Goal: Task Accomplishment & Management: Complete application form

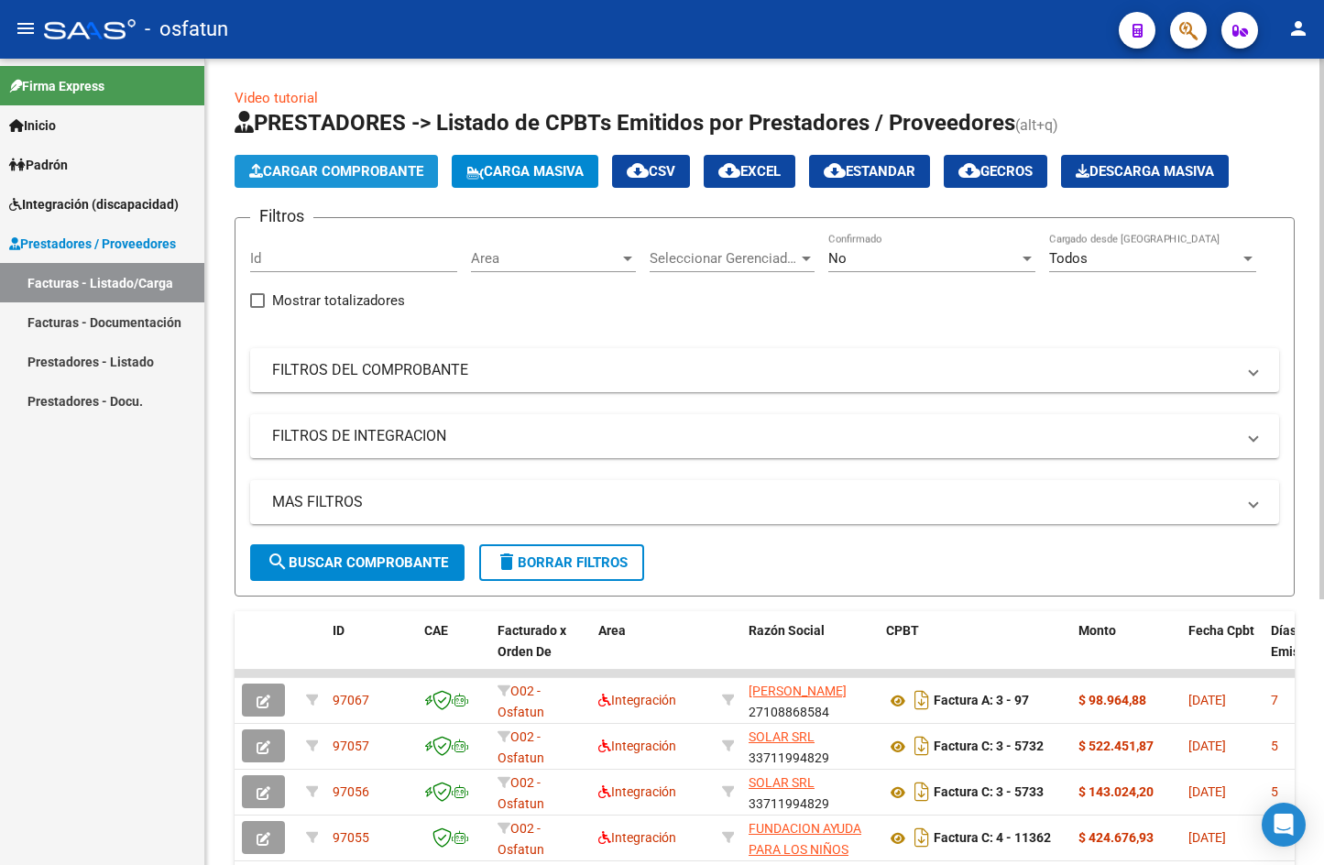
click at [285, 170] on span "Cargar Comprobante" at bounding box center [336, 171] width 174 height 16
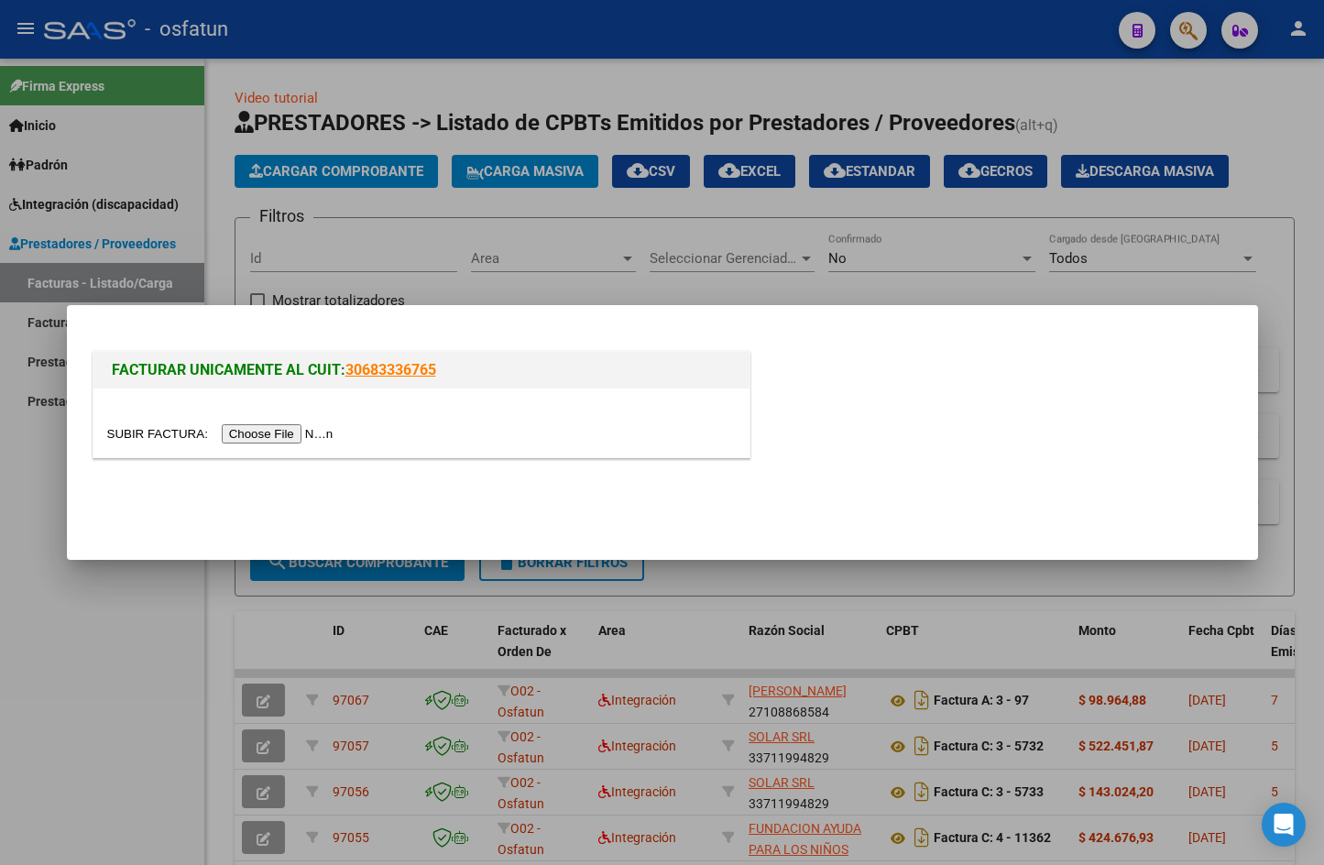
click at [272, 434] on input "file" at bounding box center [223, 433] width 232 height 19
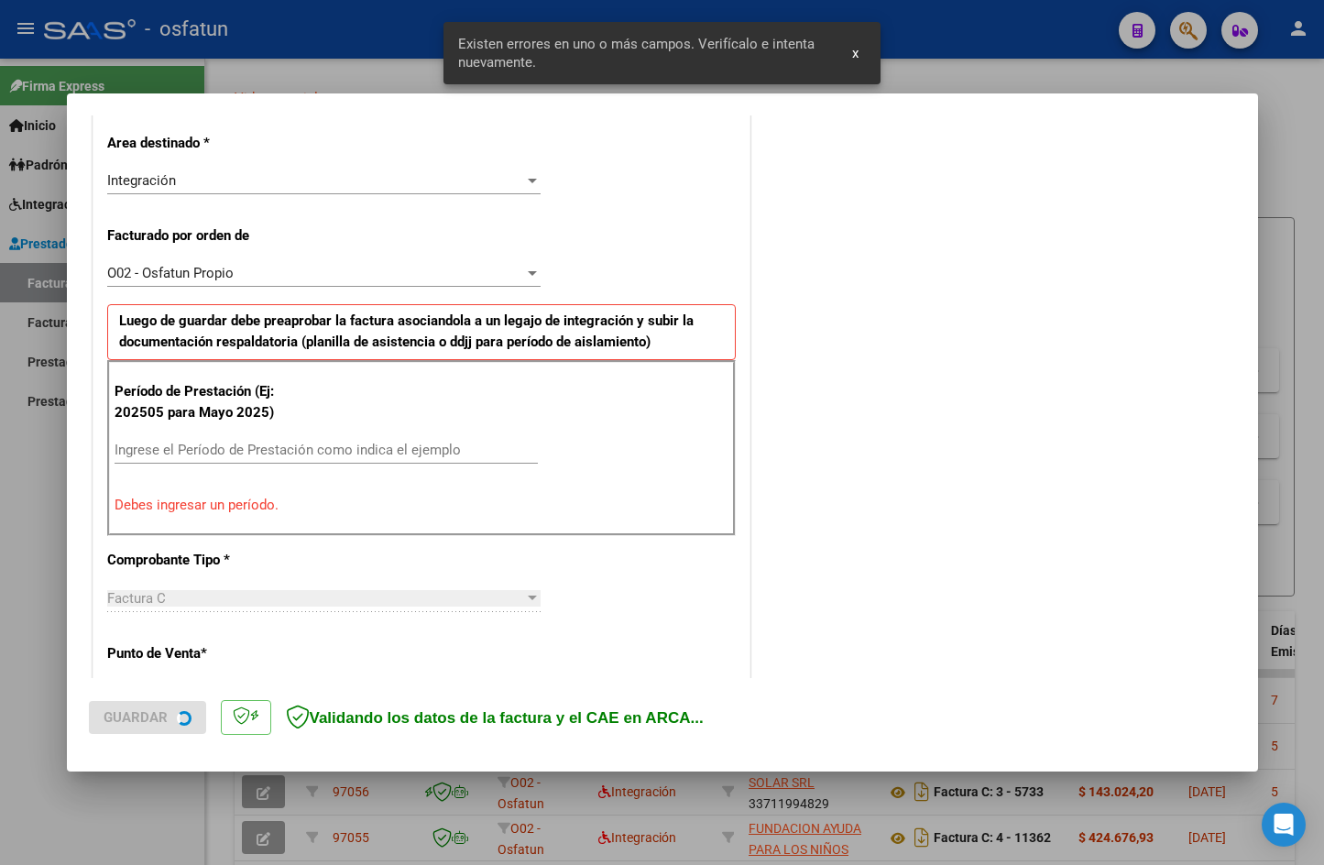
scroll to position [450, 0]
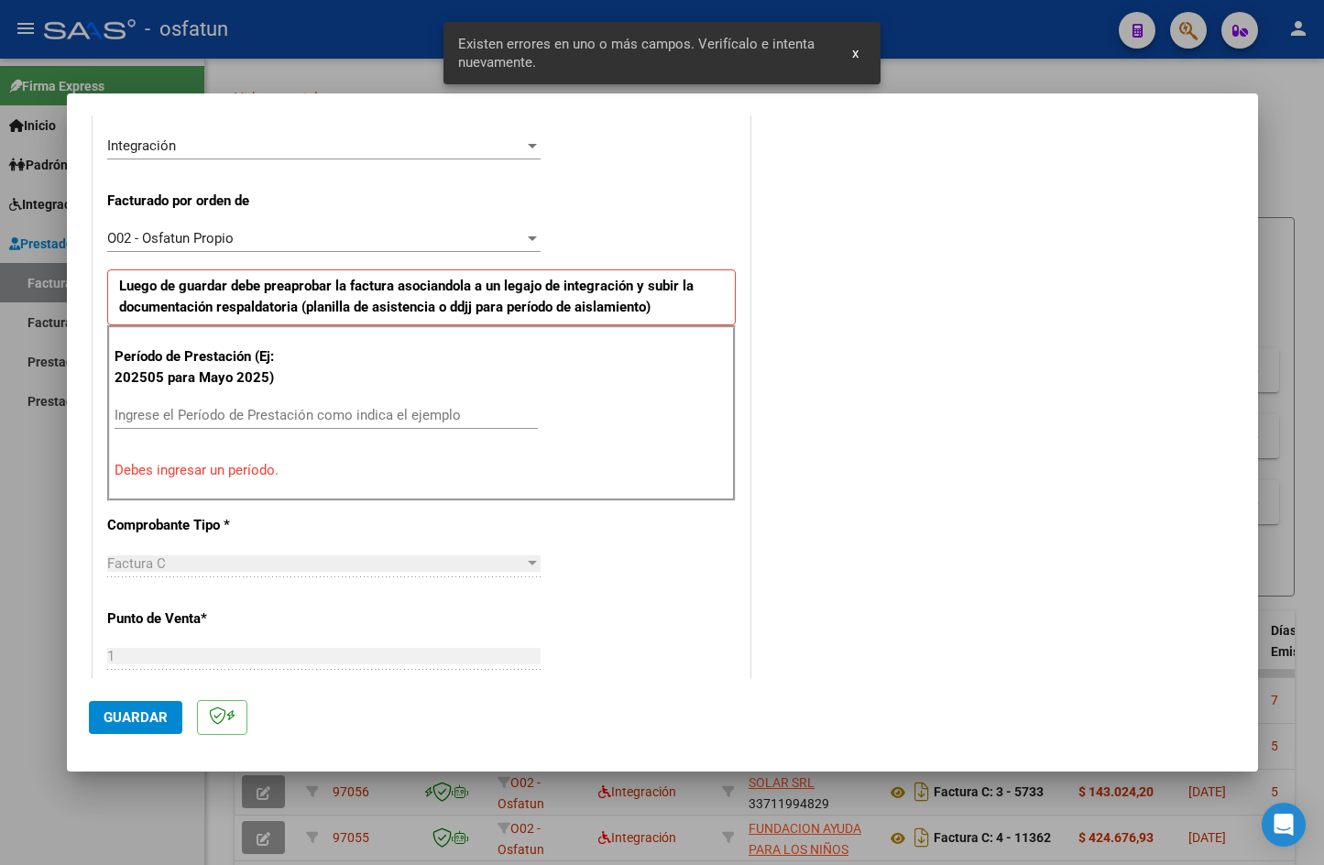
click at [254, 402] on div "Ingrese el Período de Prestación como indica el ejemplo" at bounding box center [326, 414] width 423 height 27
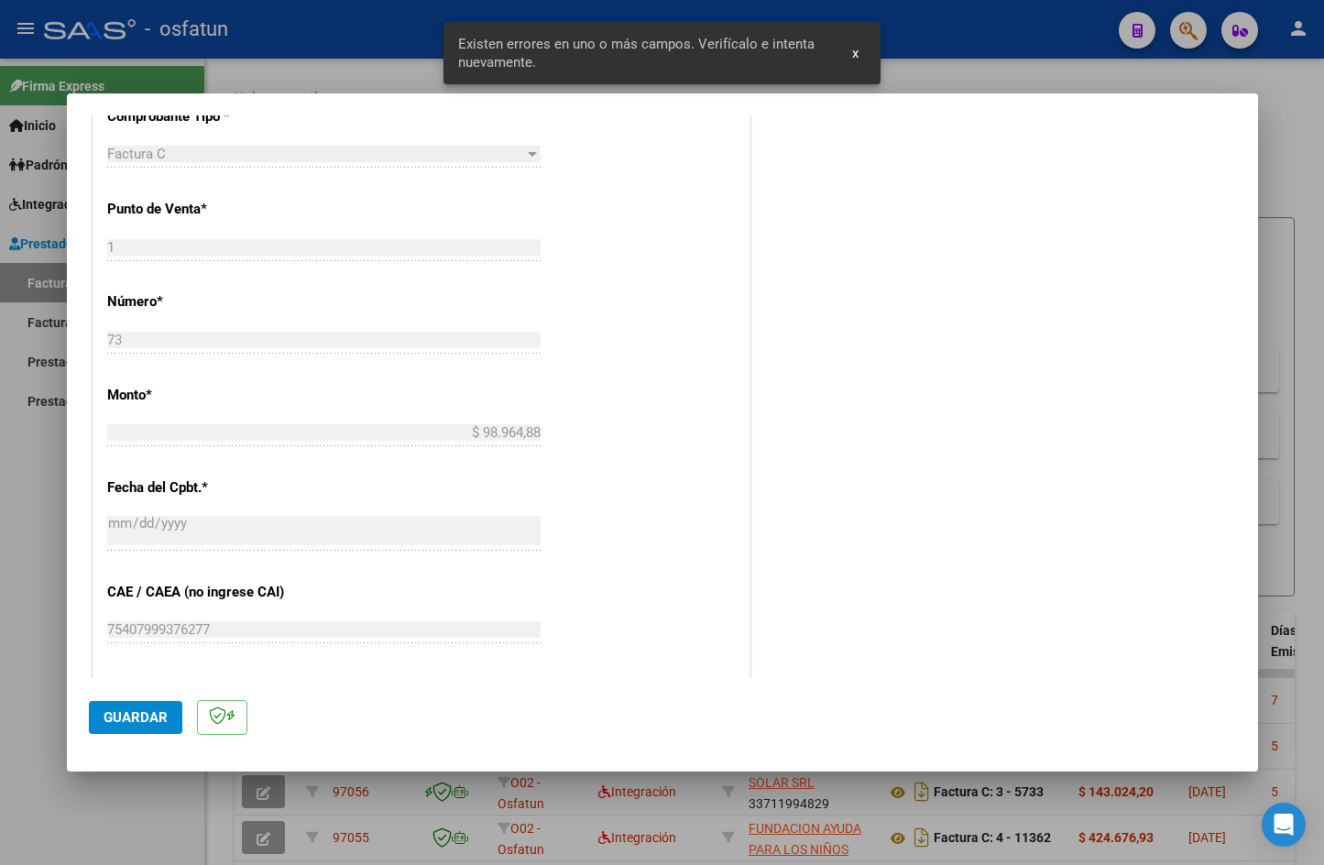
scroll to position [817, 0]
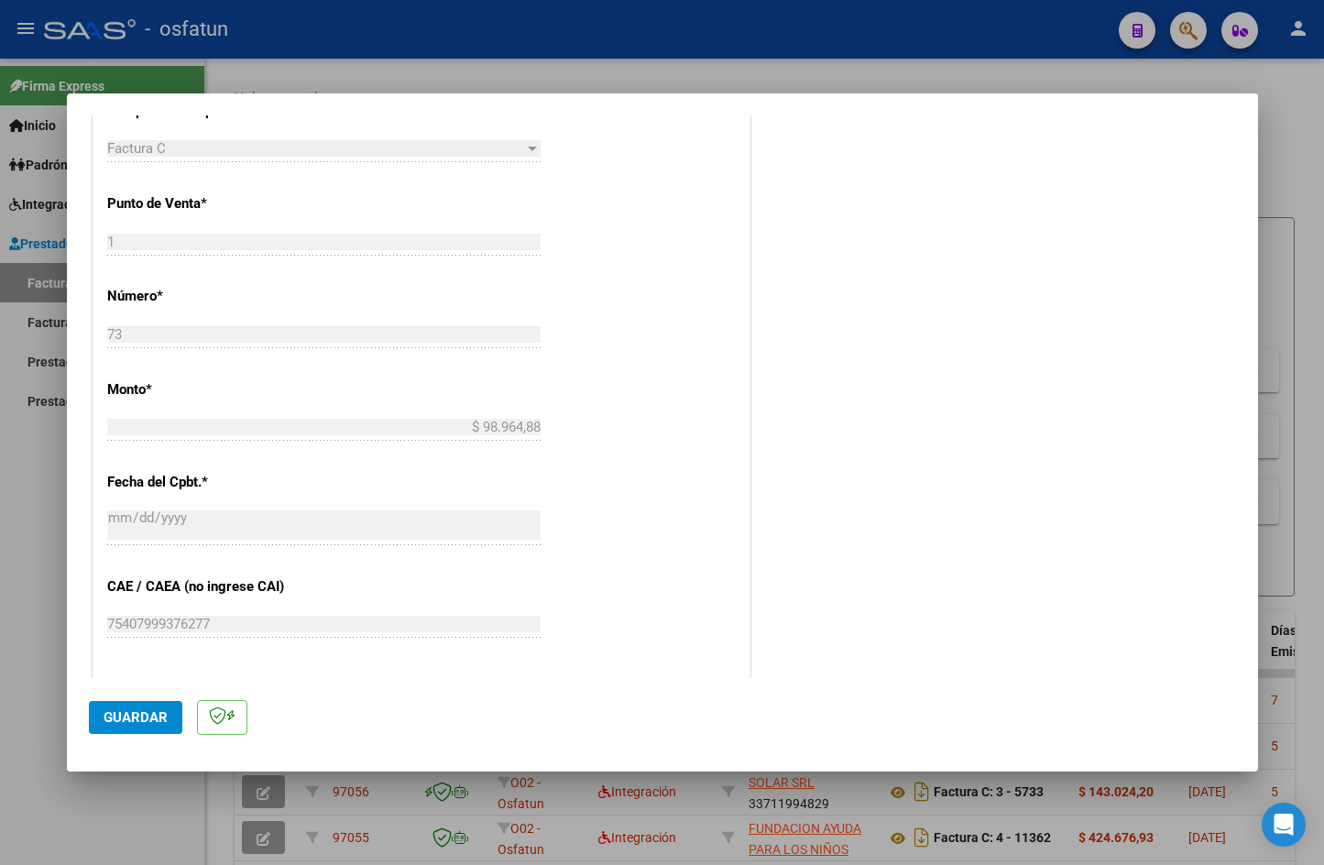
type input "202509"
click at [135, 719] on span "Guardar" at bounding box center [136, 717] width 64 height 16
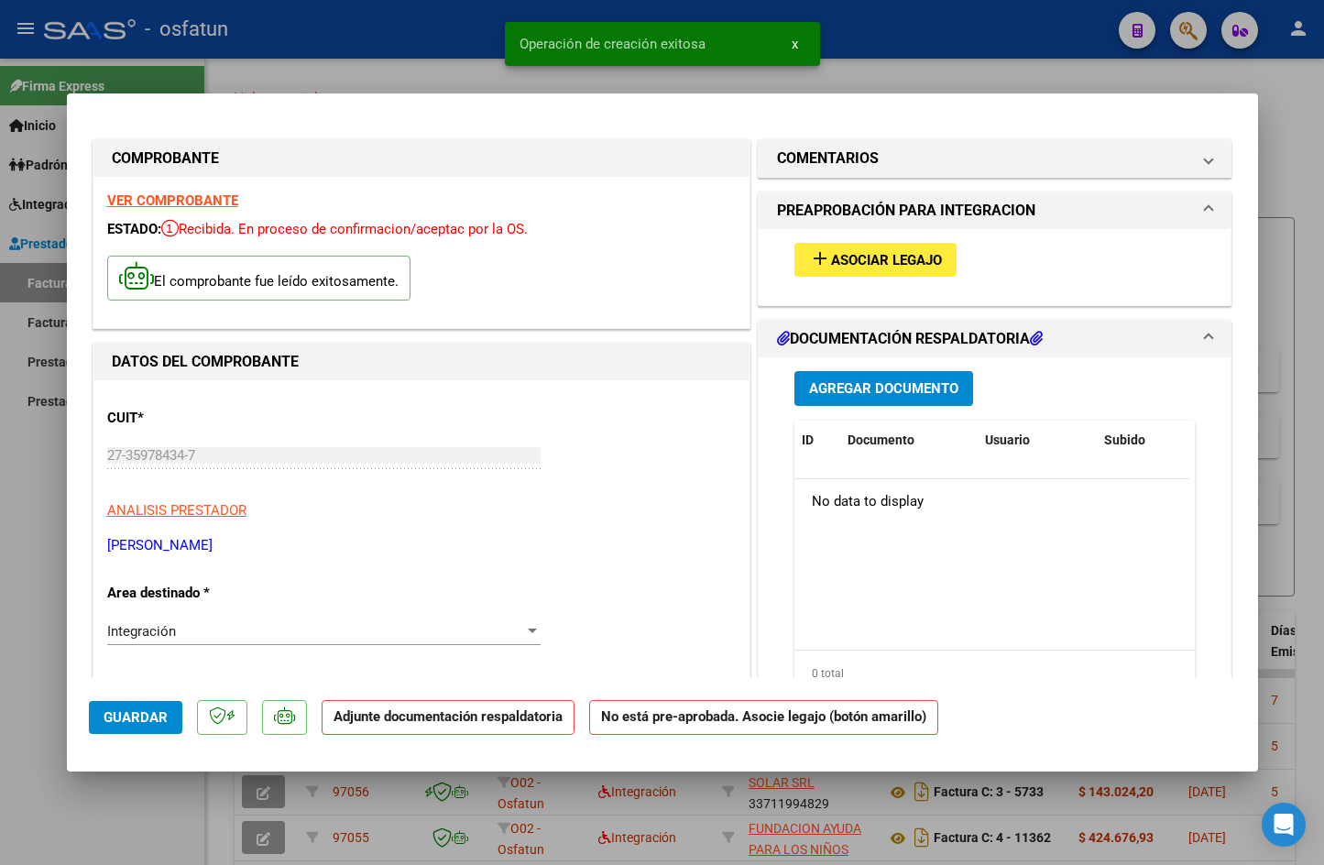
click at [918, 270] on button "add Asociar Legajo" at bounding box center [876, 260] width 162 height 34
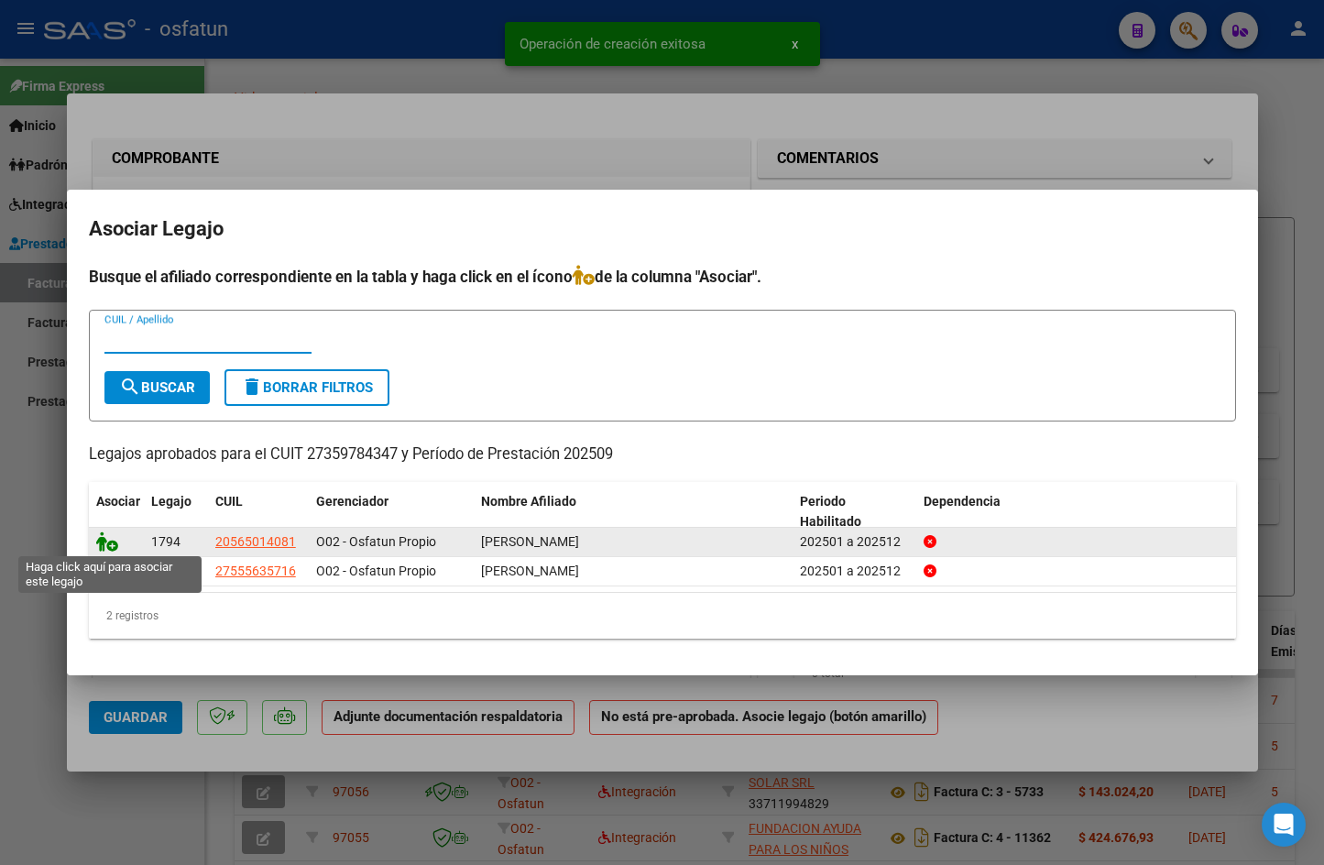
click at [104, 542] on icon at bounding box center [107, 542] width 22 height 20
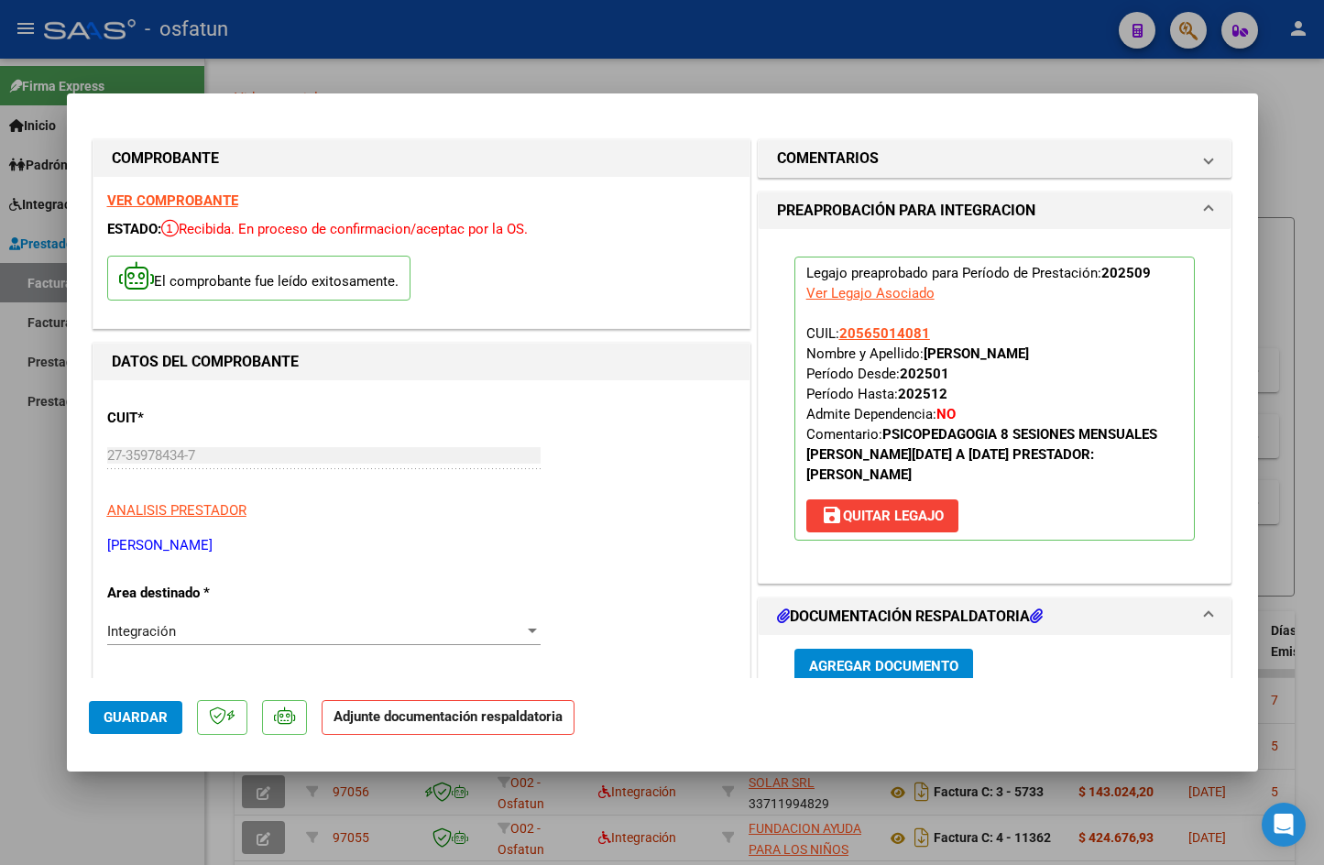
click at [911, 672] on span "Agregar Documento" at bounding box center [883, 666] width 149 height 16
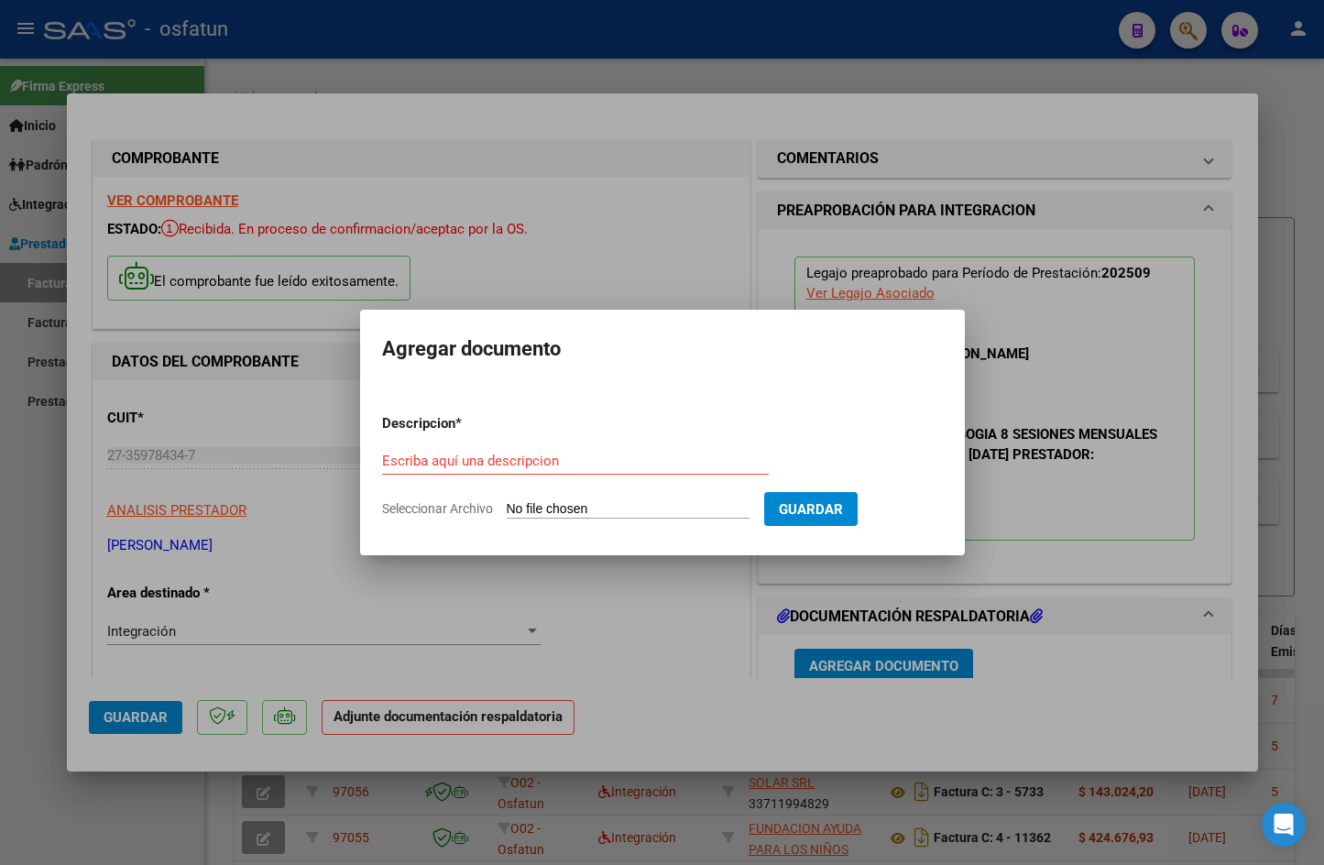
click at [564, 519] on input "Seleccionar Archivo" at bounding box center [628, 509] width 243 height 17
type input "C:\fakepath\Asistencia Ramírez Bairon Septiembre.jpeg"
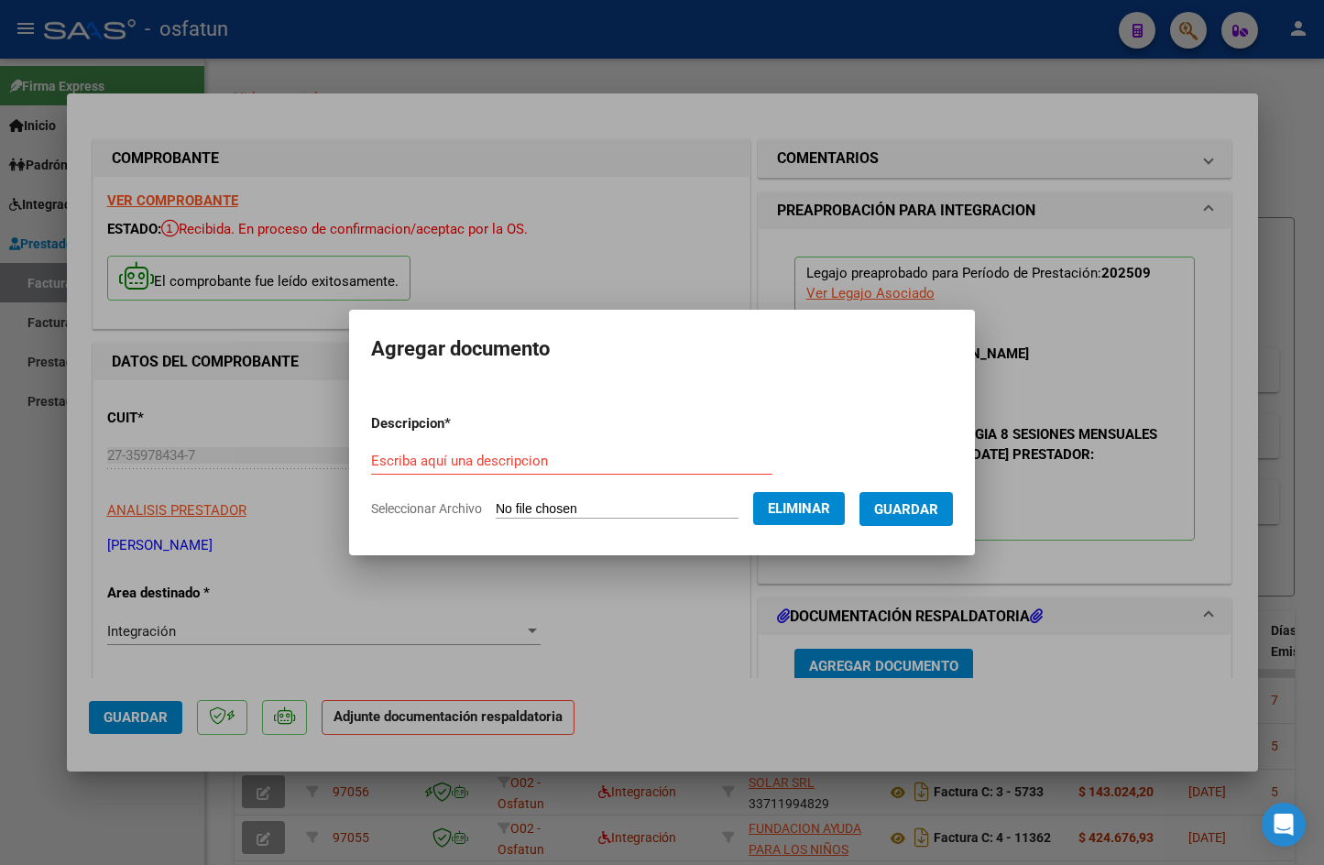
click at [525, 447] on div "Escriba aquí una descripcion" at bounding box center [571, 460] width 401 height 27
type input "asistencia"
click at [909, 511] on span "Guardar" at bounding box center [906, 509] width 64 height 16
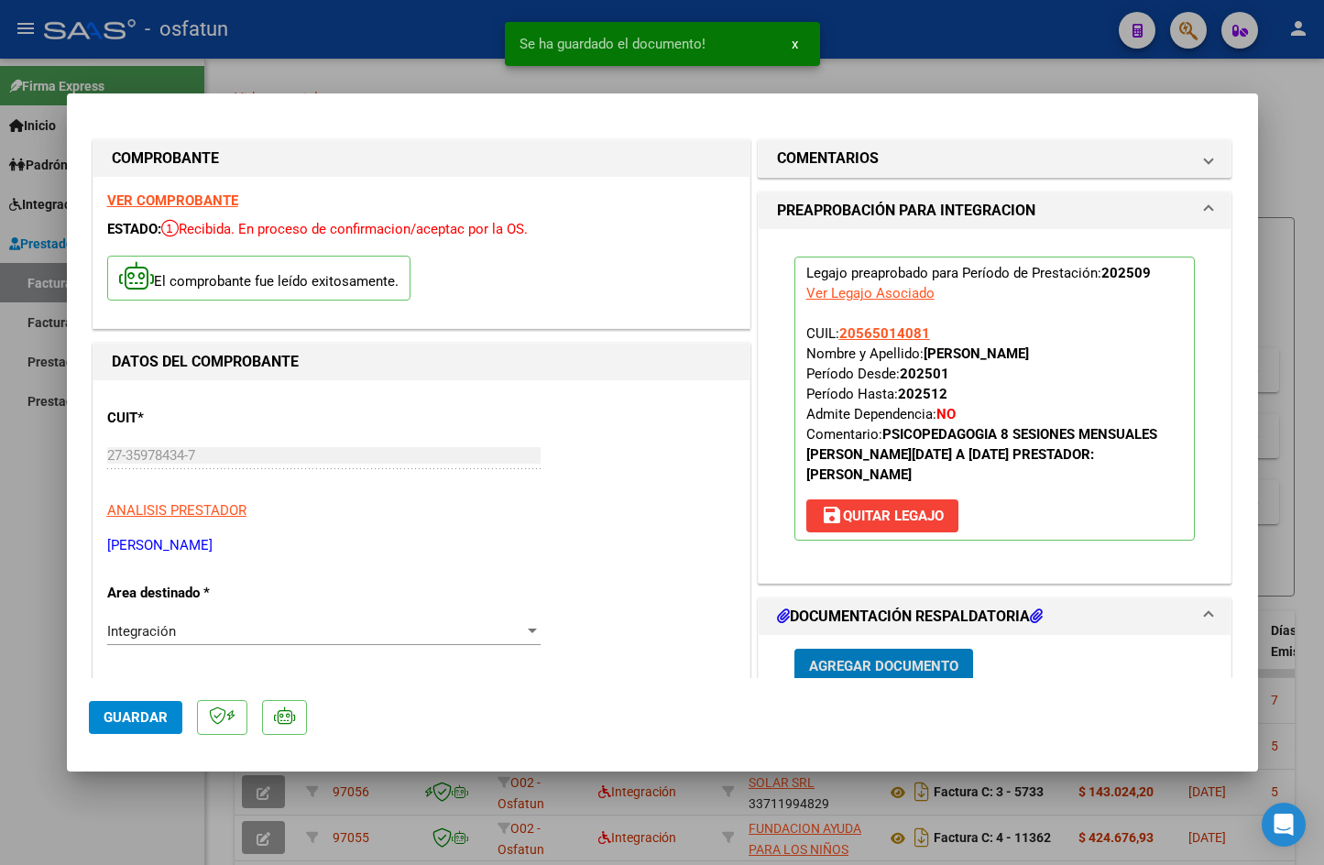
scroll to position [5, 0]
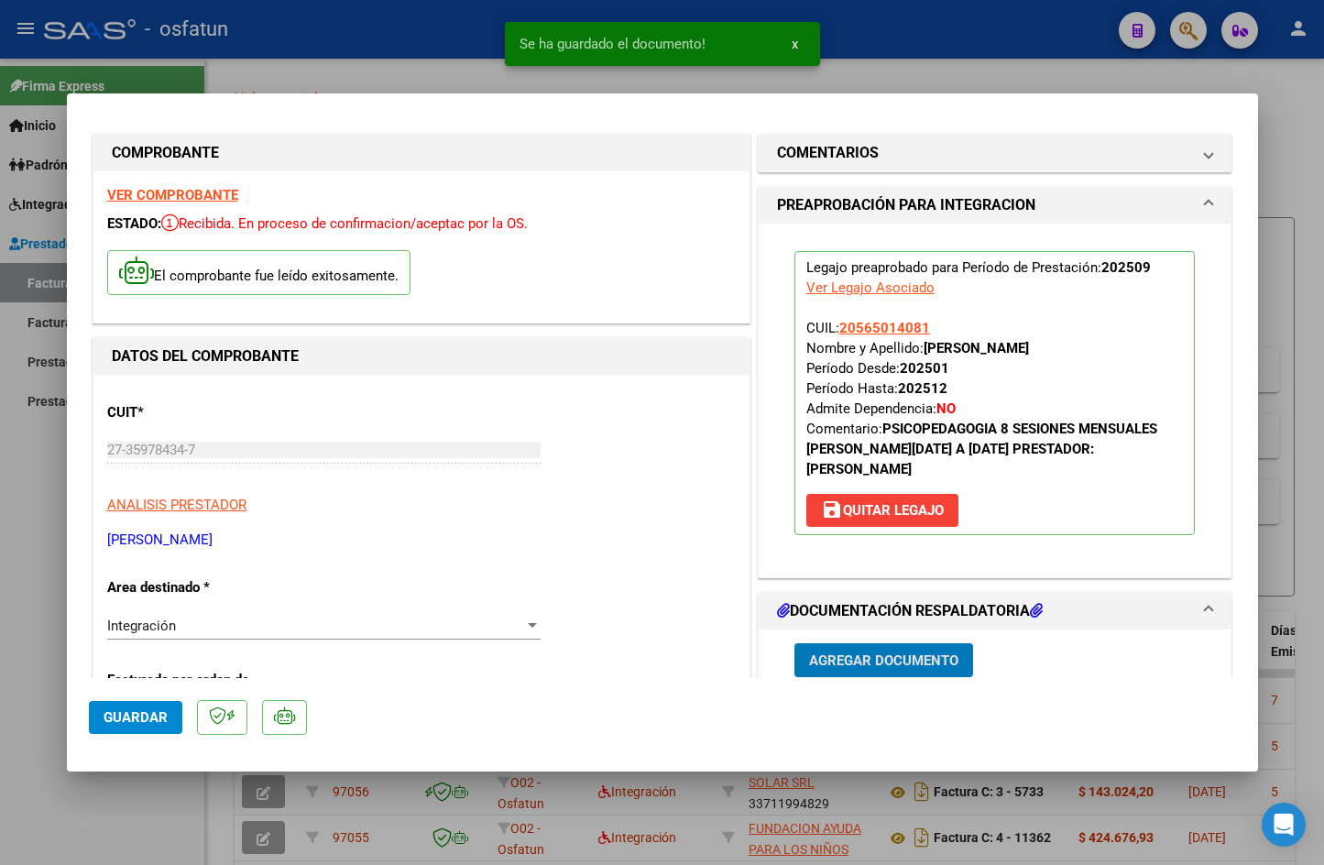
click at [134, 726] on button "Guardar" at bounding box center [135, 717] width 93 height 33
click at [1289, 95] on div at bounding box center [662, 432] width 1324 height 865
type input "$ 0,00"
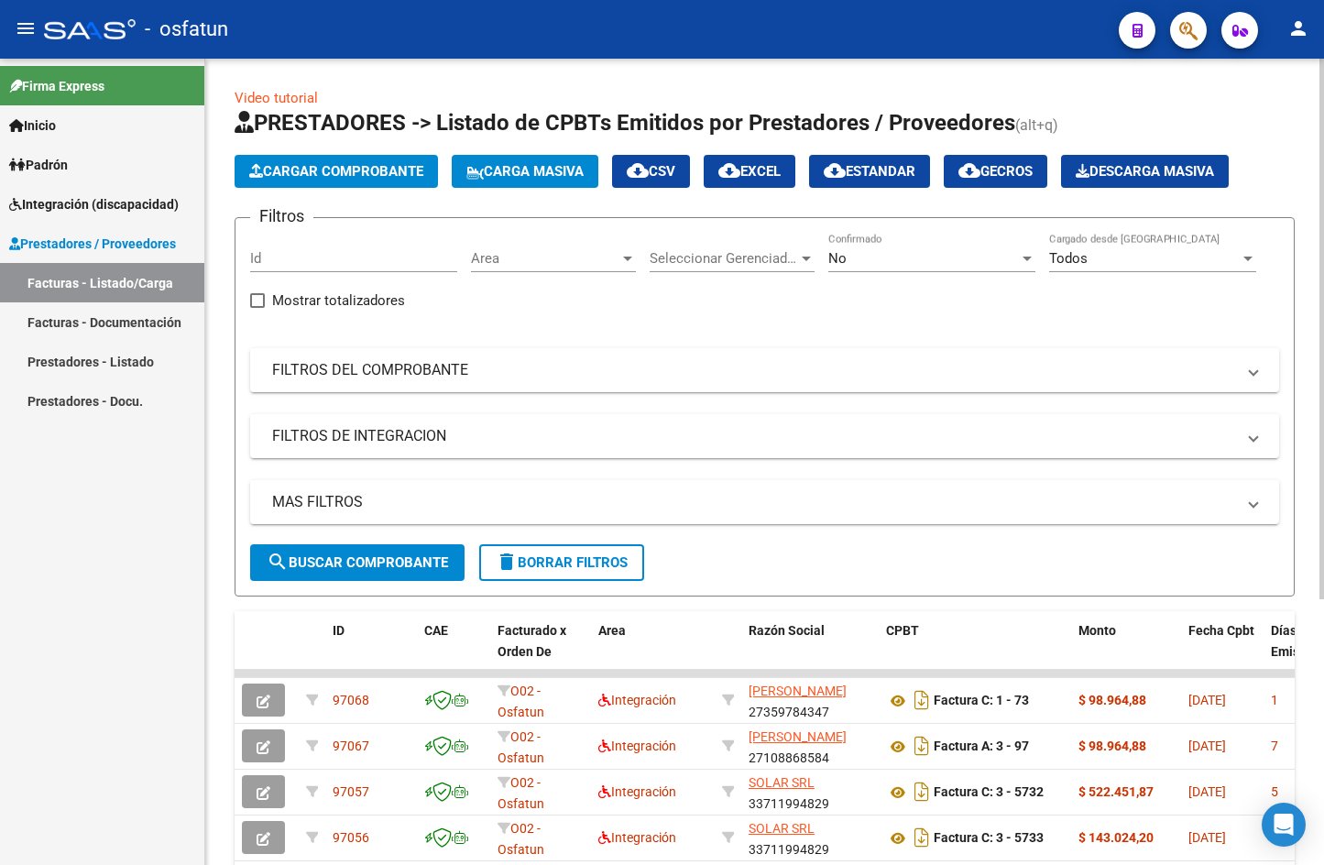
click at [247, 171] on button "Cargar Comprobante" at bounding box center [336, 171] width 203 height 33
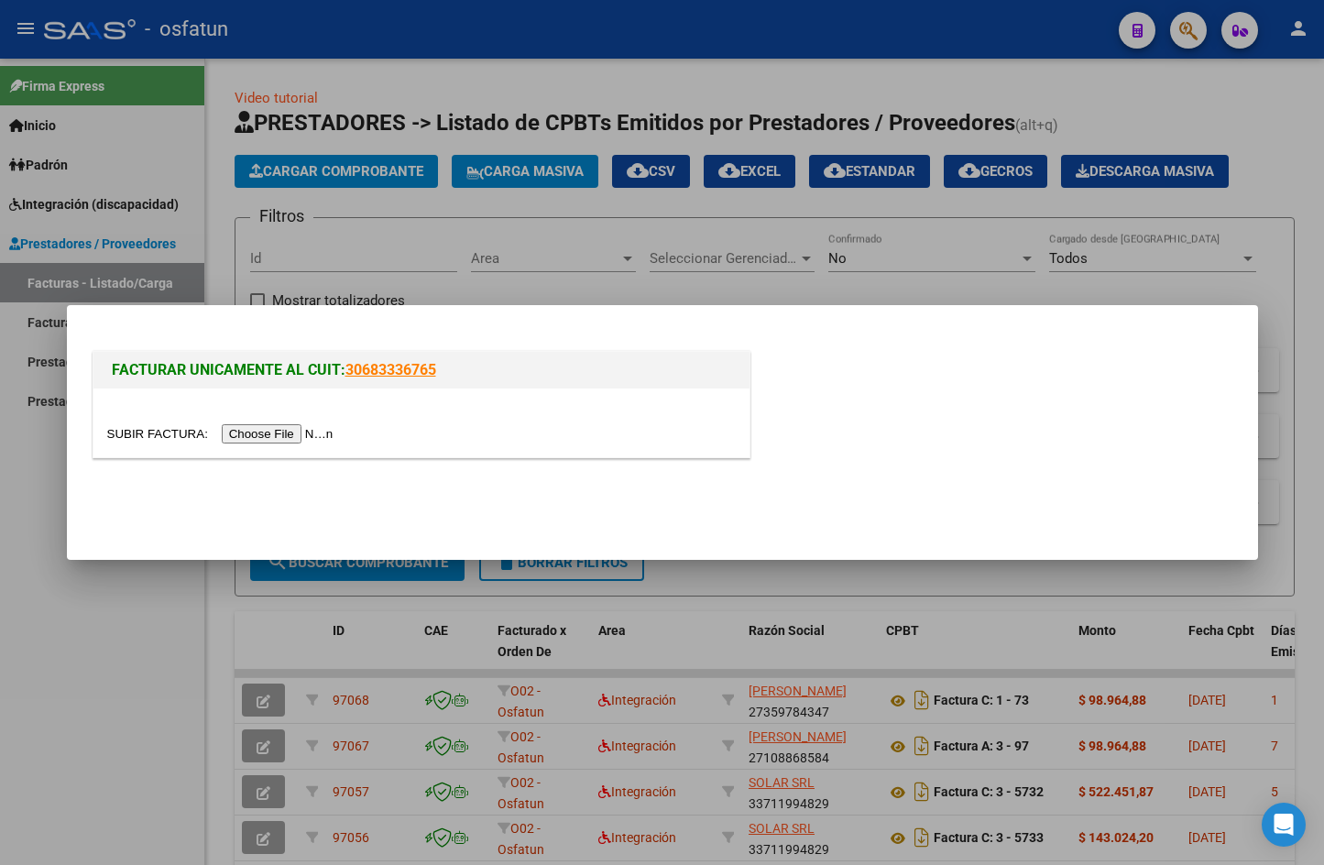
click at [277, 451] on div at bounding box center [421, 423] width 656 height 69
click at [276, 441] on input "file" at bounding box center [223, 433] width 232 height 19
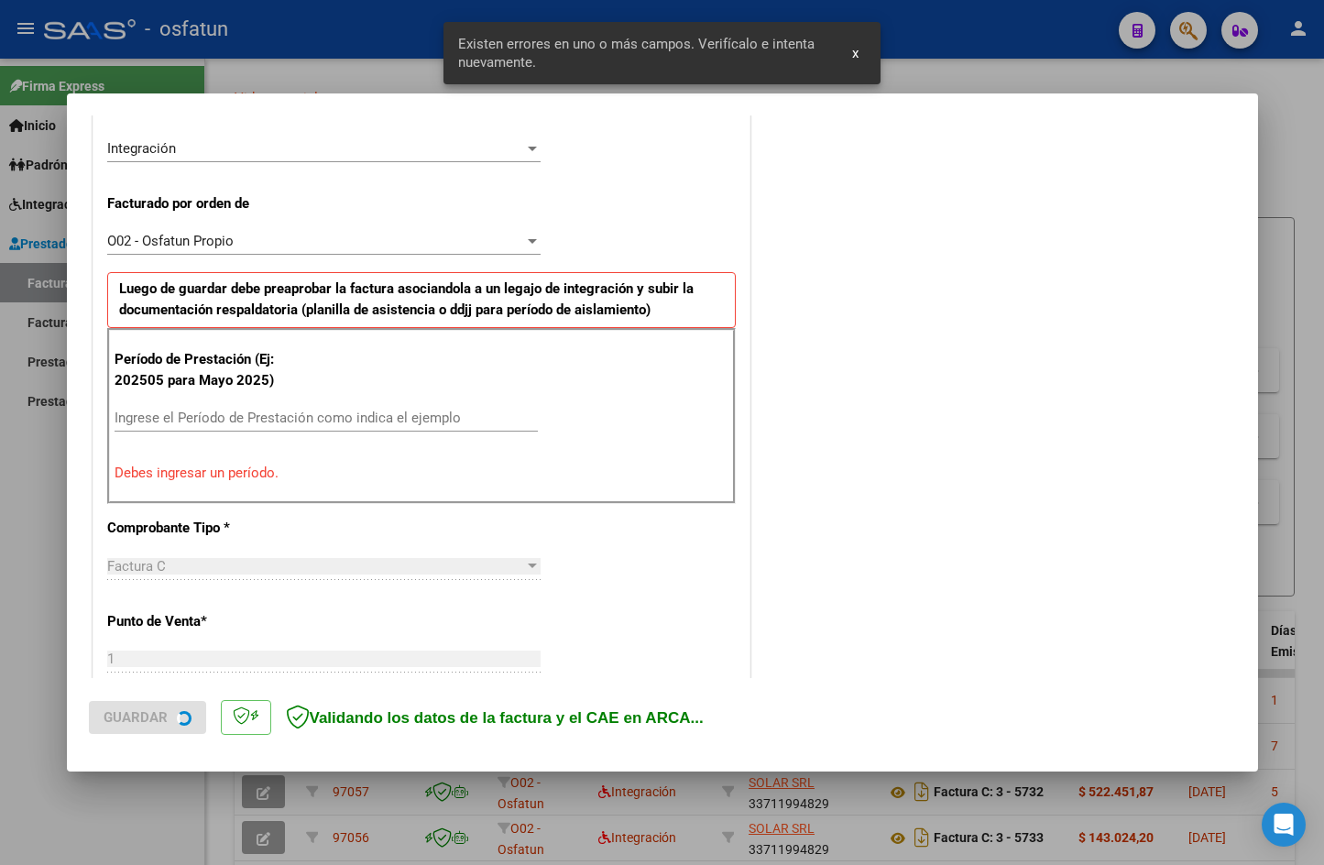
scroll to position [450, 0]
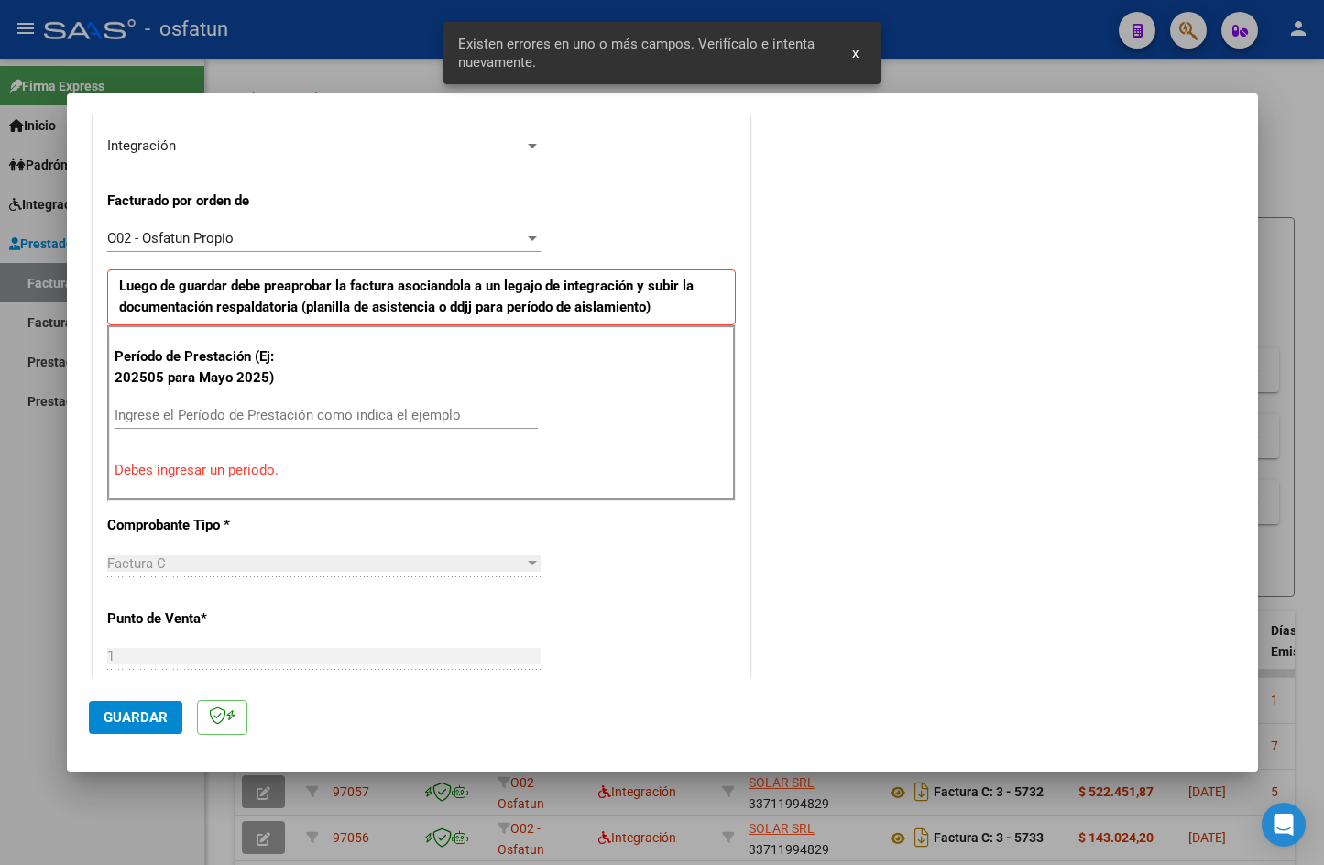
click at [184, 400] on div "Período de Prestación (Ej: 202505 para Mayo 2025) Ingrese el Período de Prestac…" at bounding box center [421, 413] width 629 height 176
click at [184, 416] on input "Ingrese el Período de Prestación como indica el ejemplo" at bounding box center [326, 415] width 423 height 16
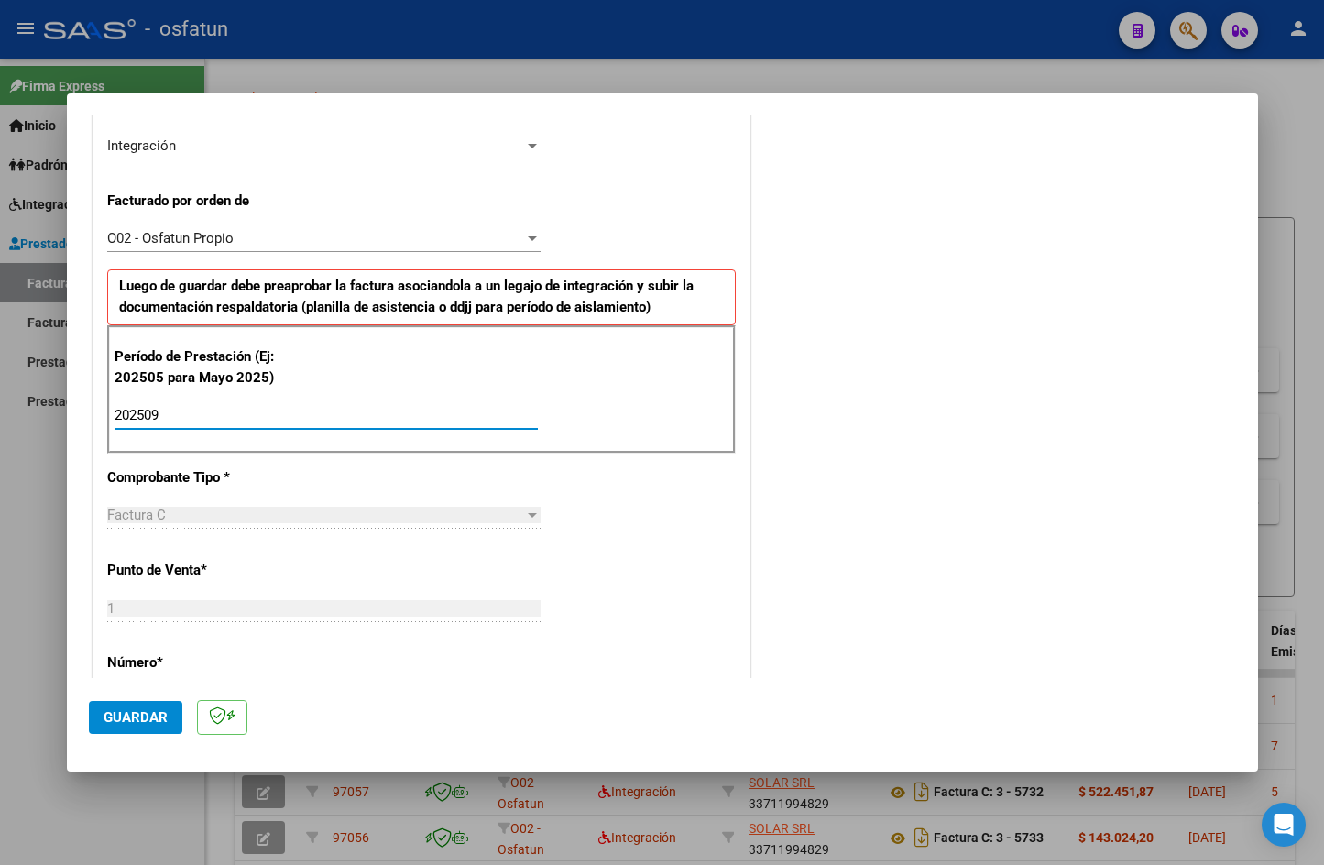
type input "202509"
click at [120, 716] on span "Guardar" at bounding box center [136, 717] width 64 height 16
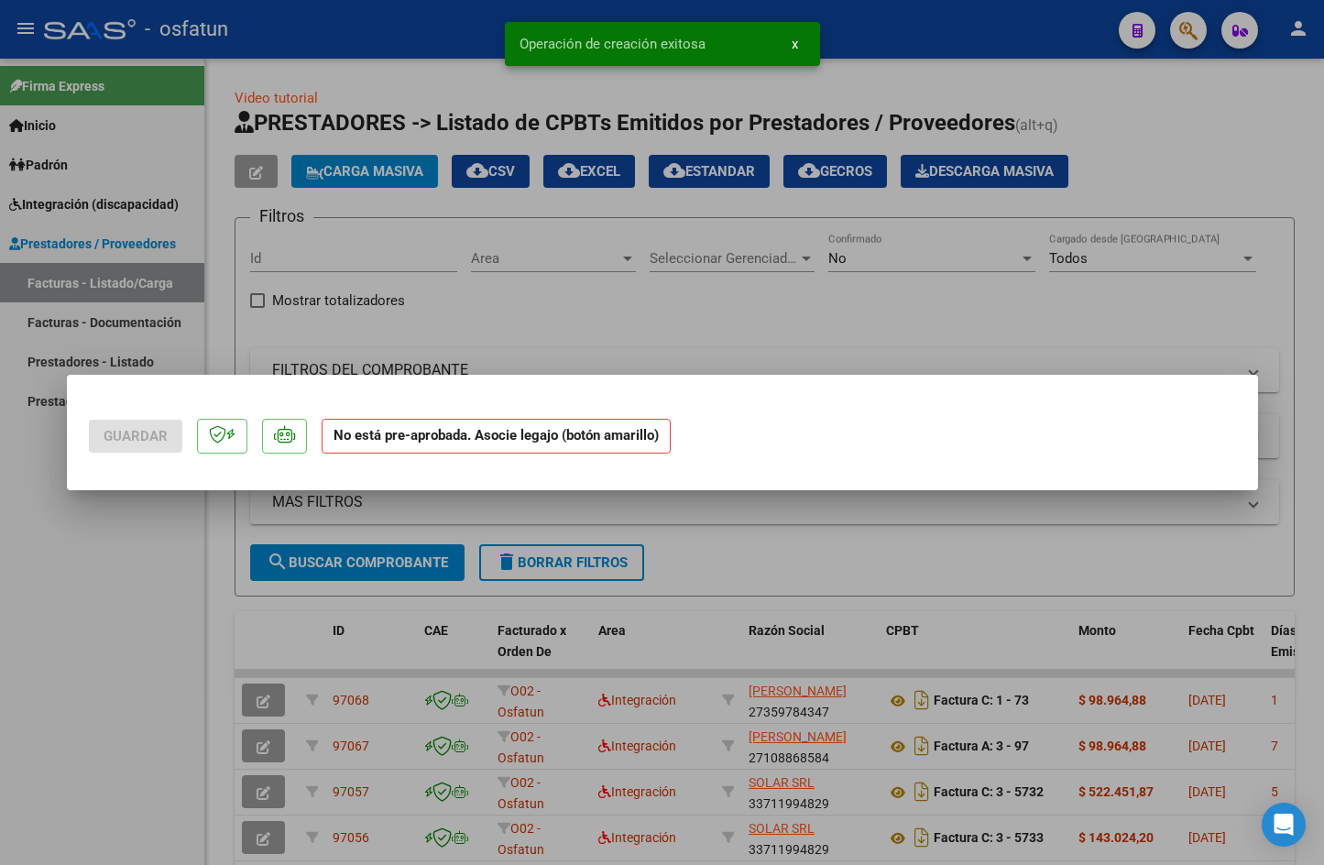
scroll to position [0, 0]
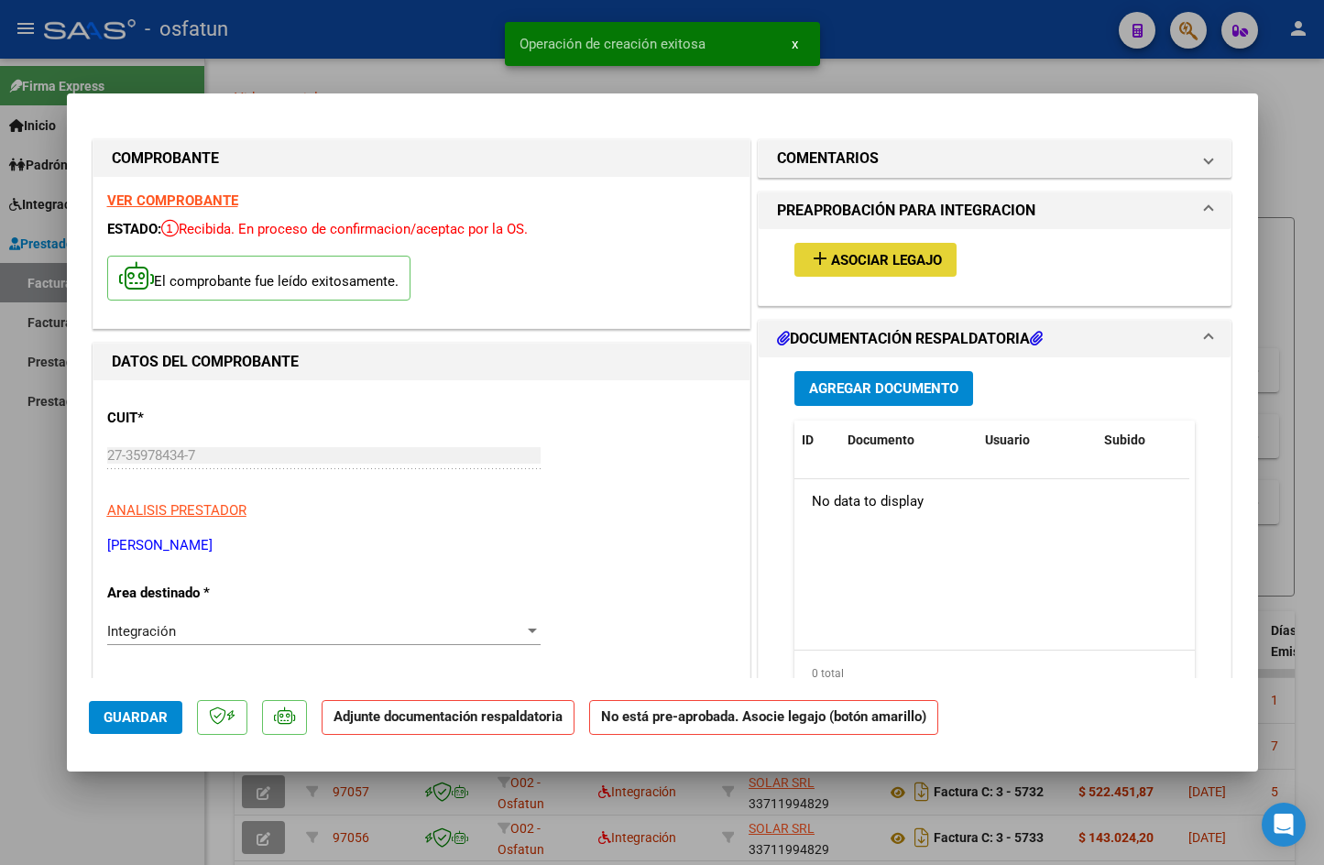
click at [870, 251] on button "add Asociar Legajo" at bounding box center [876, 260] width 162 height 34
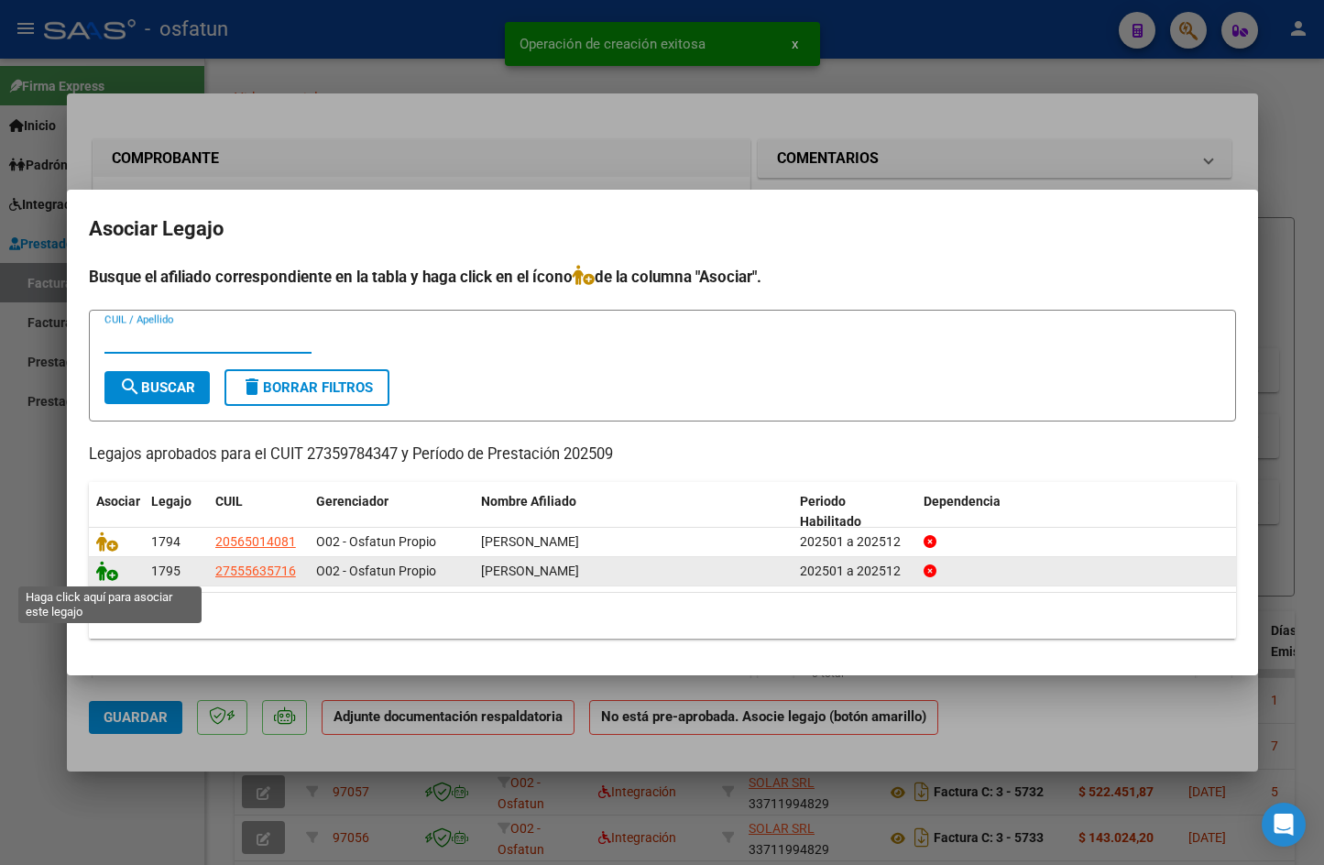
click at [107, 575] on icon at bounding box center [107, 571] width 22 height 20
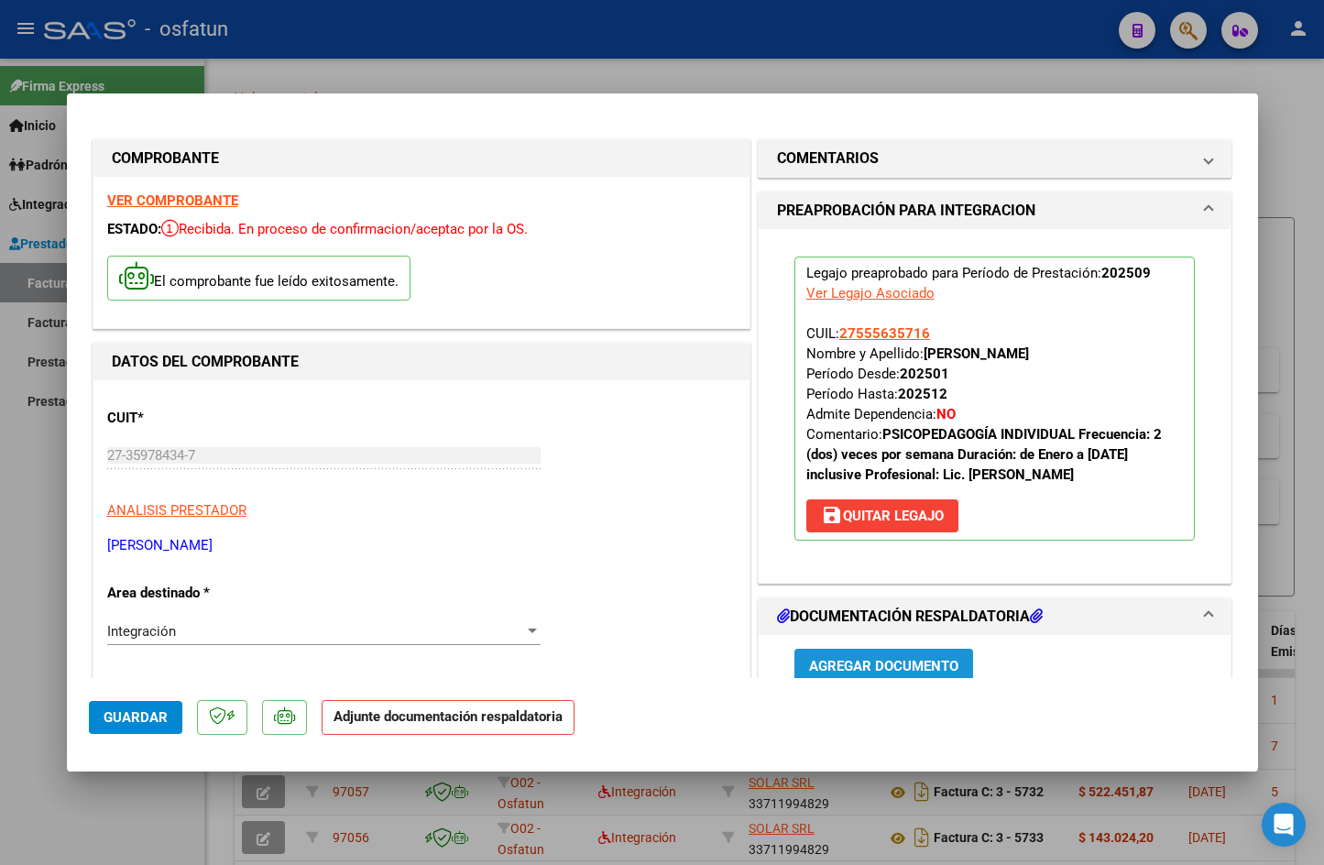
click at [938, 667] on span "Agregar Documento" at bounding box center [883, 666] width 149 height 16
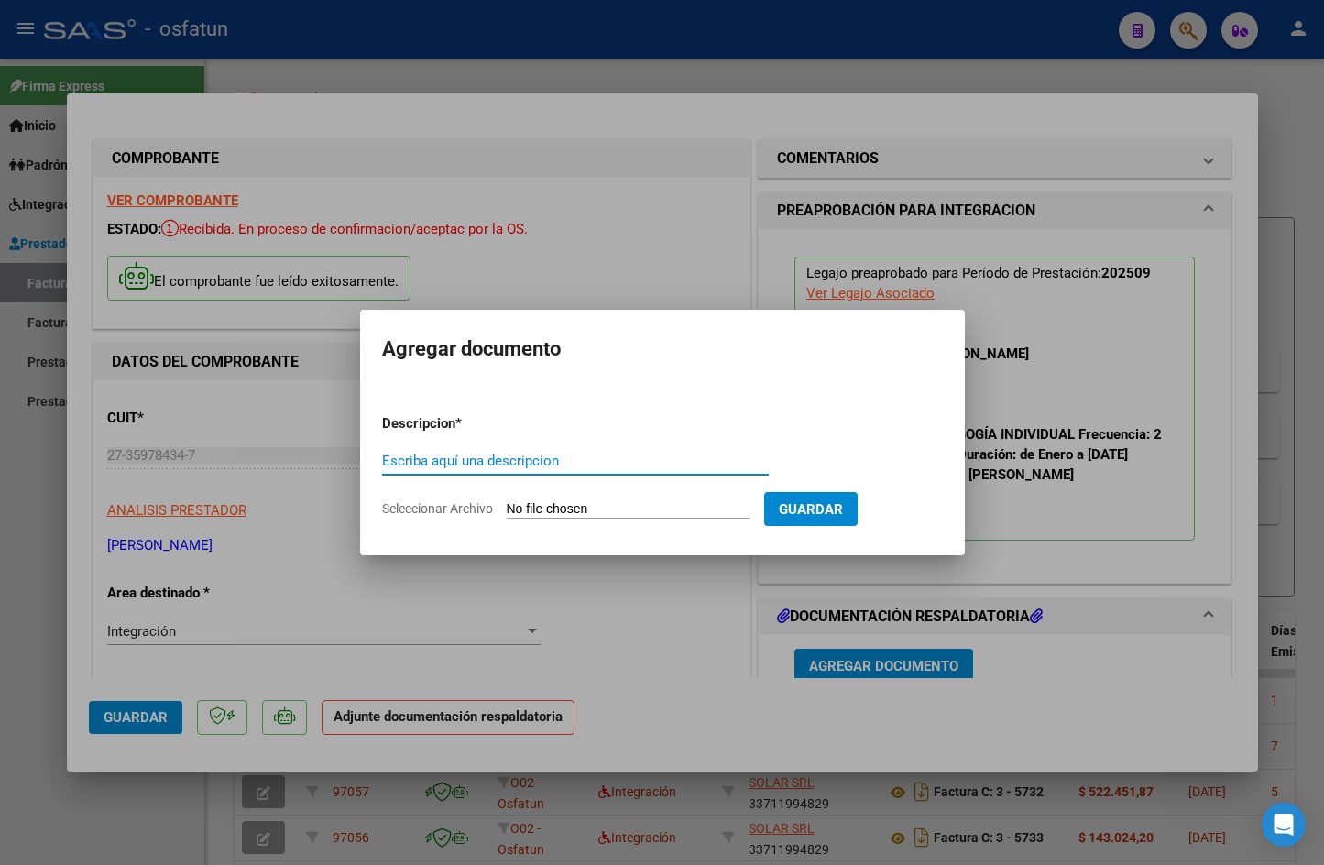
click at [553, 467] on input "Escriba aquí una descripcion" at bounding box center [575, 461] width 387 height 16
type input "asistencia"
click at [635, 499] on form "Descripcion * asistencia Escriba aquí una descripcion Seleccionar Archivo Guard…" at bounding box center [662, 467] width 561 height 134
click at [640, 511] on input "Seleccionar Archivo" at bounding box center [628, 509] width 243 height 17
type input "C:\fakepath\Asistencia Velazquez Lupe Septiembre.jpeg"
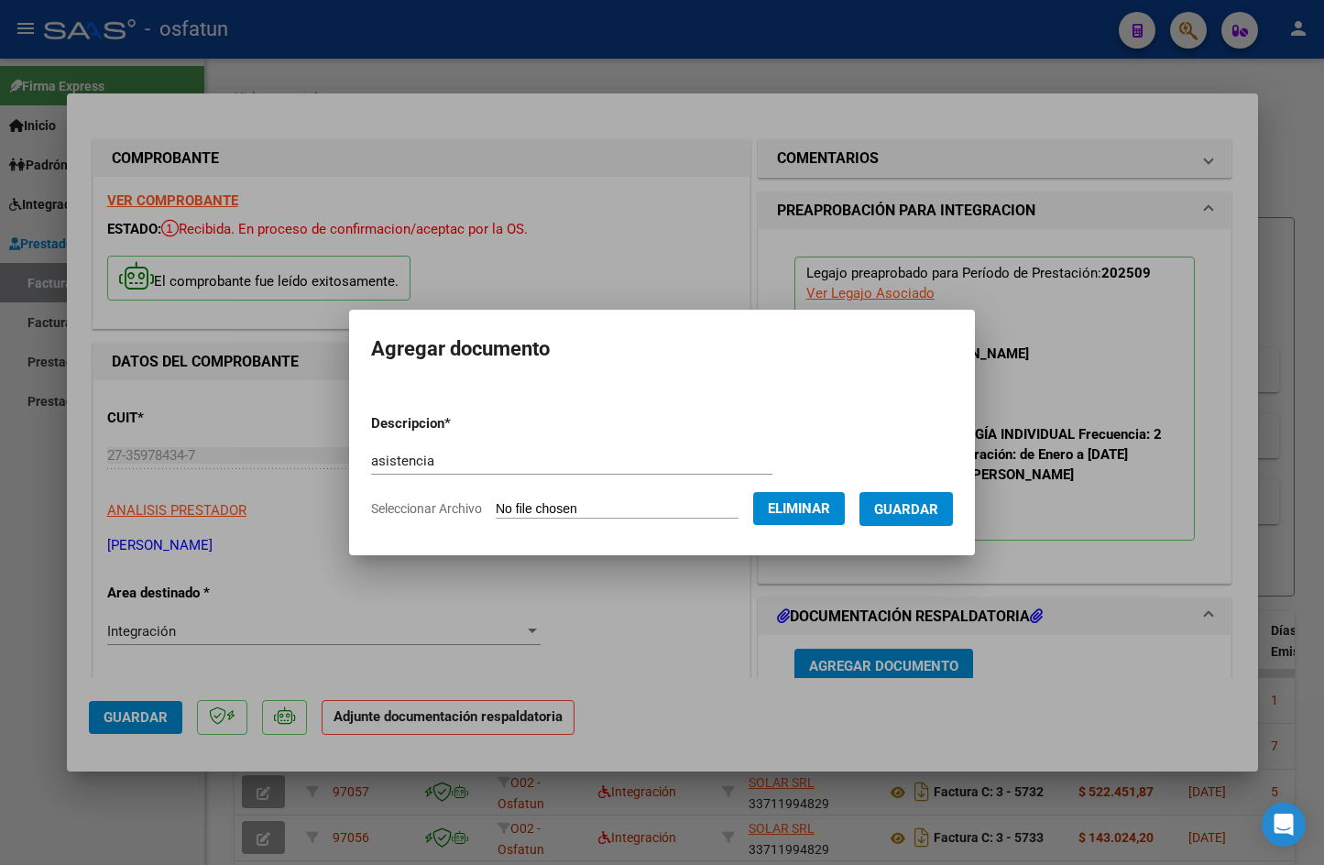
click at [938, 513] on span "Guardar" at bounding box center [906, 509] width 64 height 16
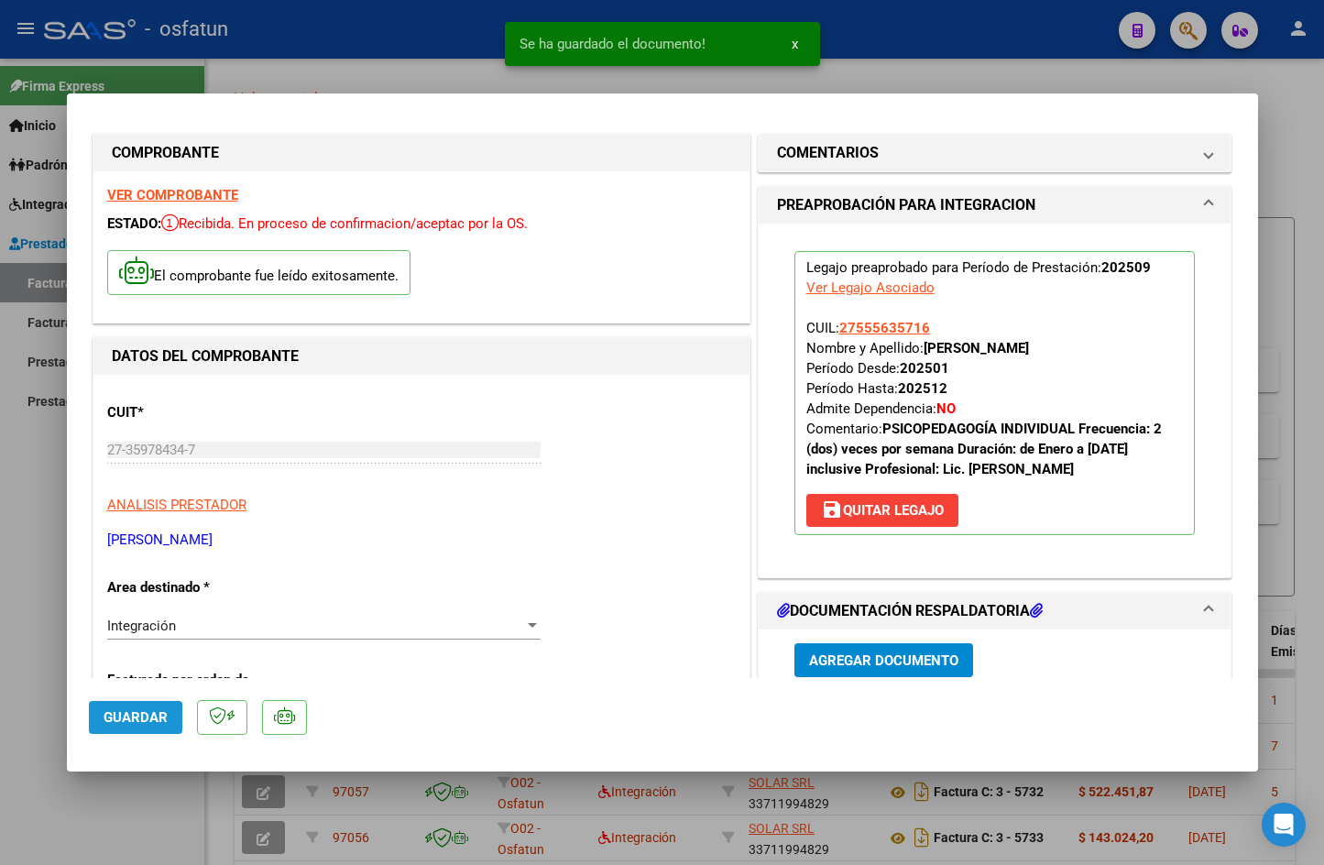
click at [117, 722] on span "Guardar" at bounding box center [136, 717] width 64 height 16
click at [1312, 170] on div at bounding box center [662, 432] width 1324 height 865
type input "$ 0,00"
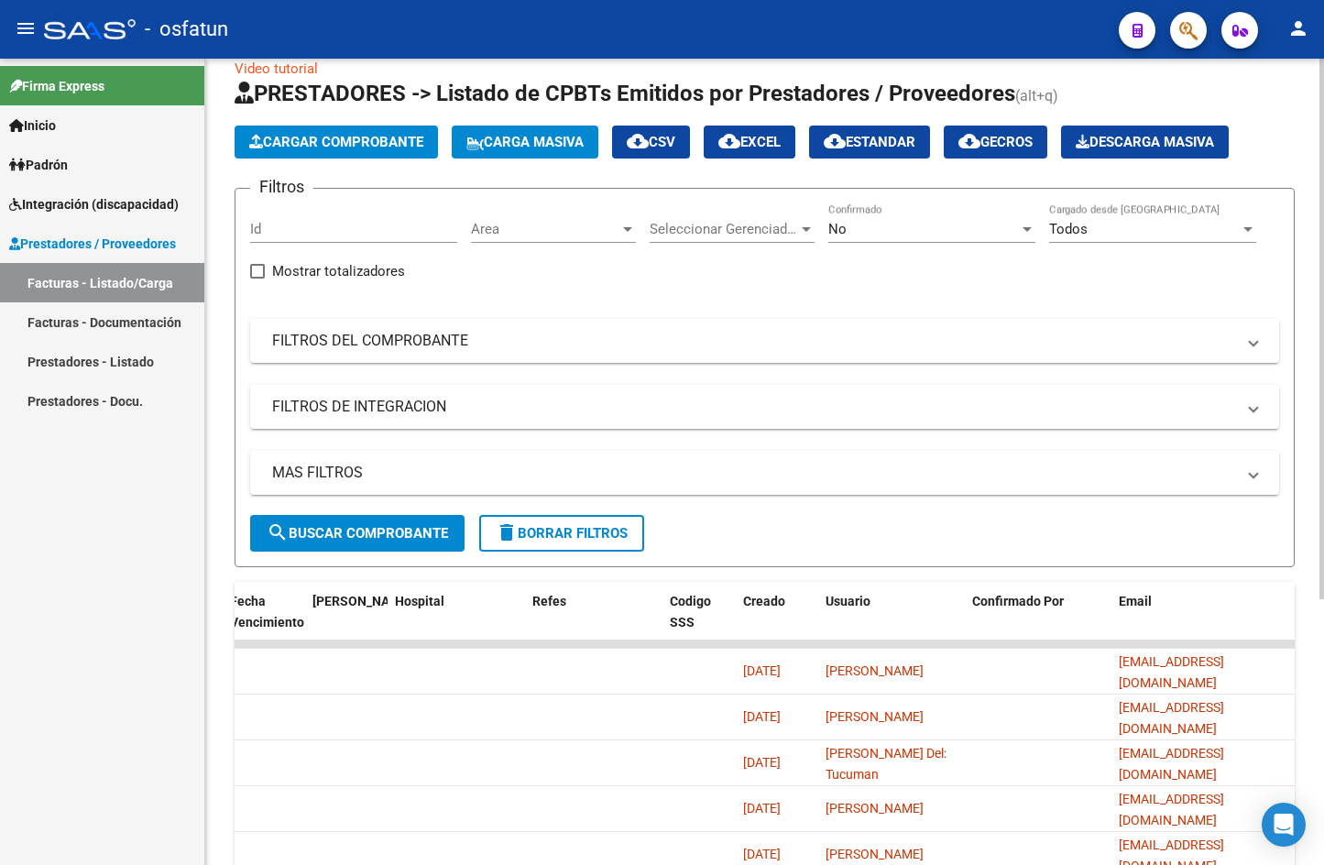
scroll to position [0, 0]
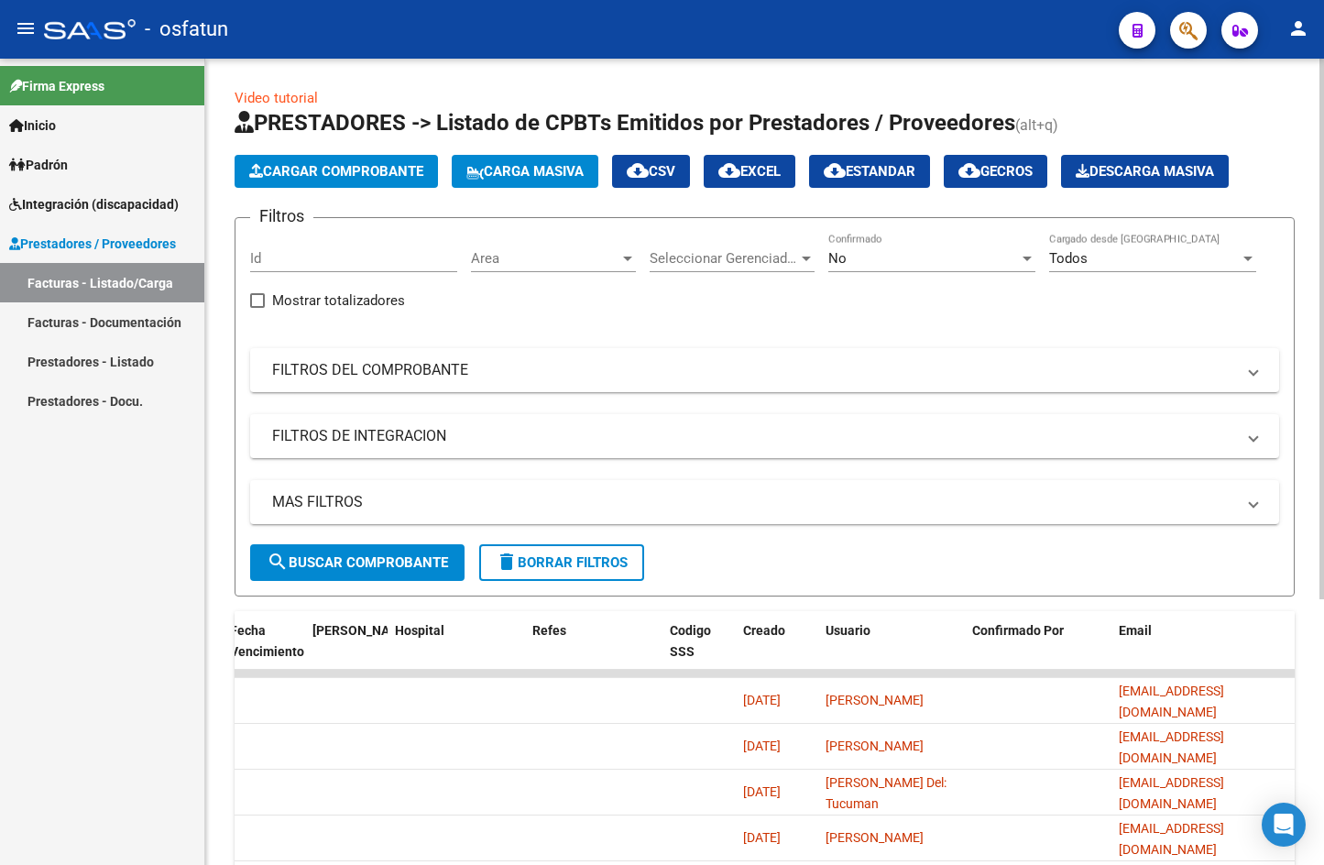
click at [317, 173] on span "Cargar Comprobante" at bounding box center [336, 171] width 174 height 16
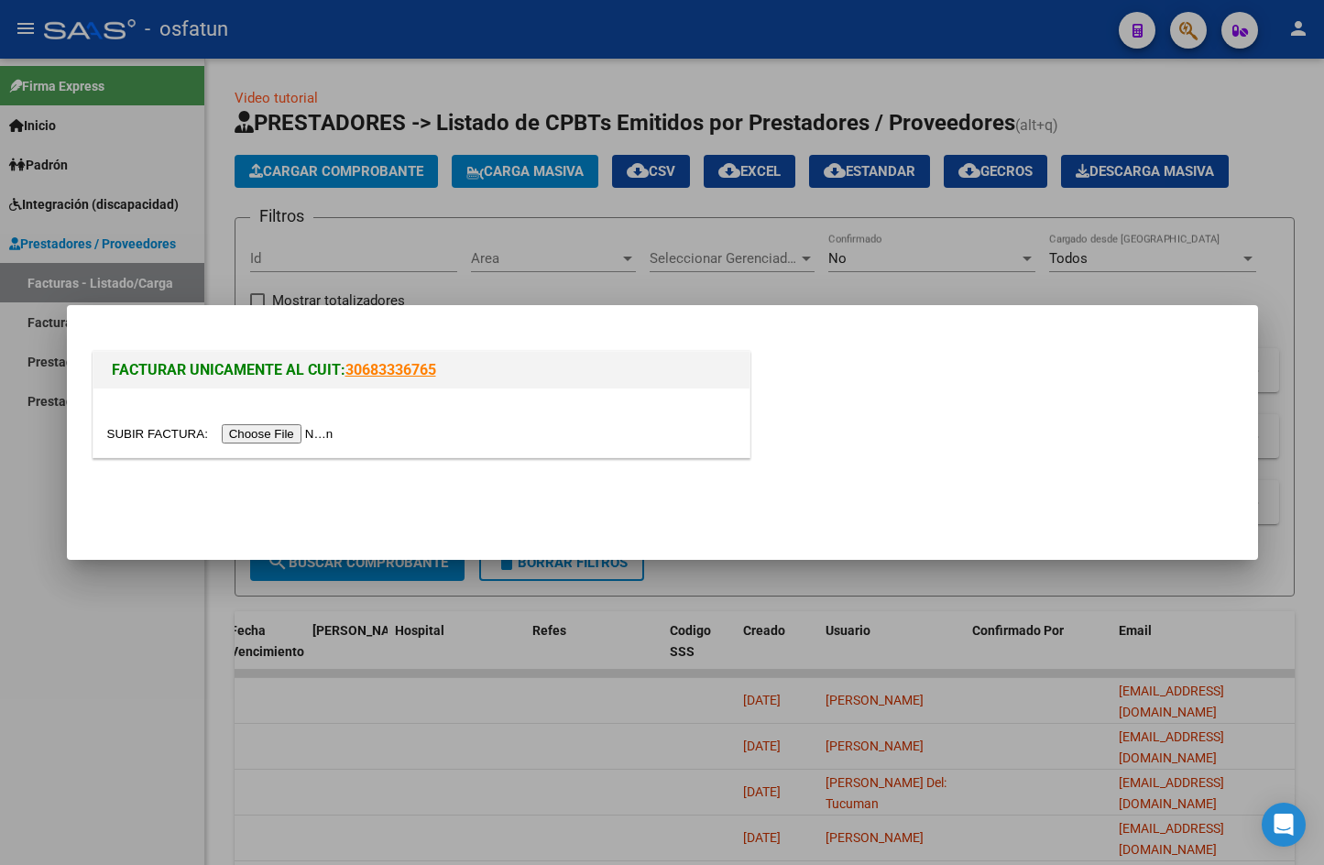
click at [287, 432] on input "file" at bounding box center [223, 433] width 232 height 19
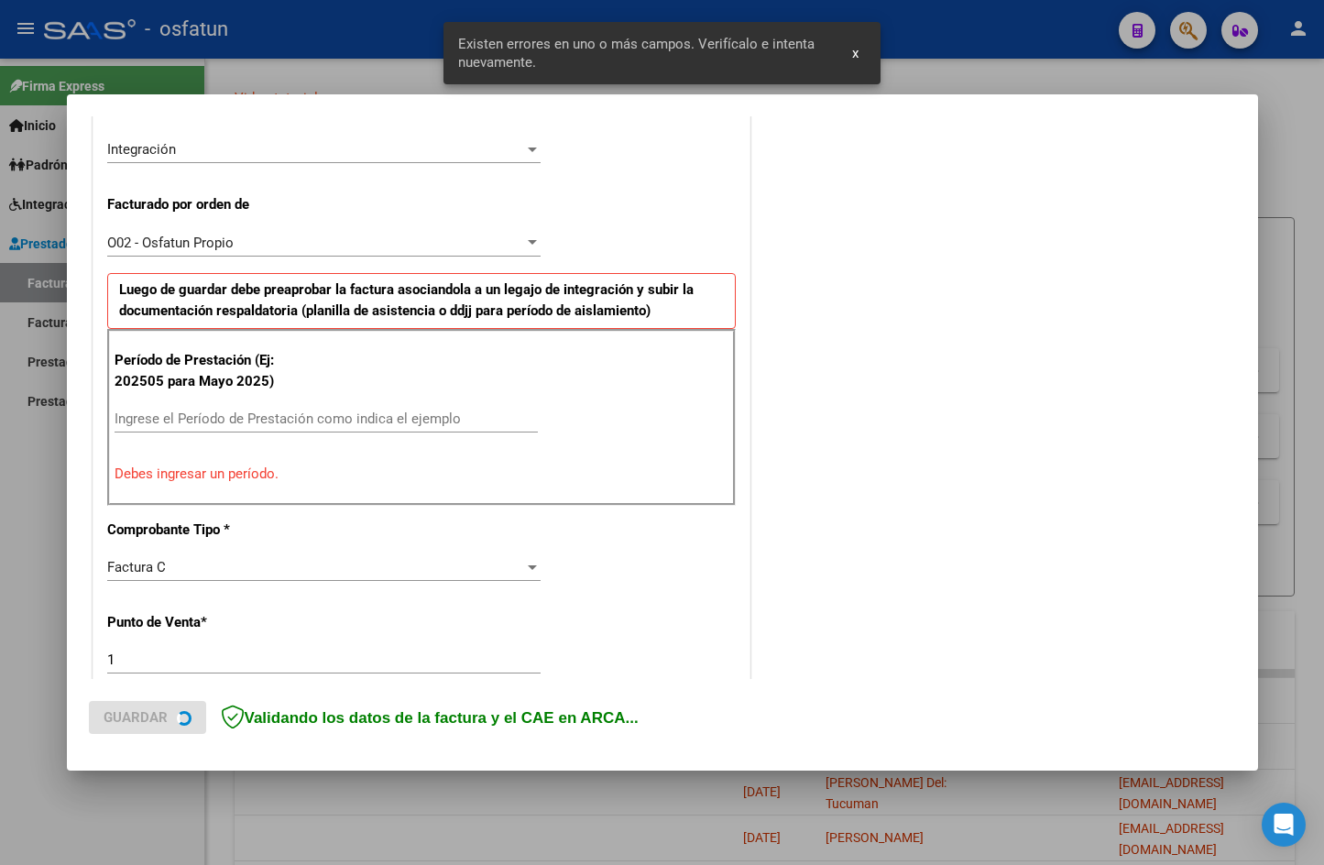
scroll to position [450, 0]
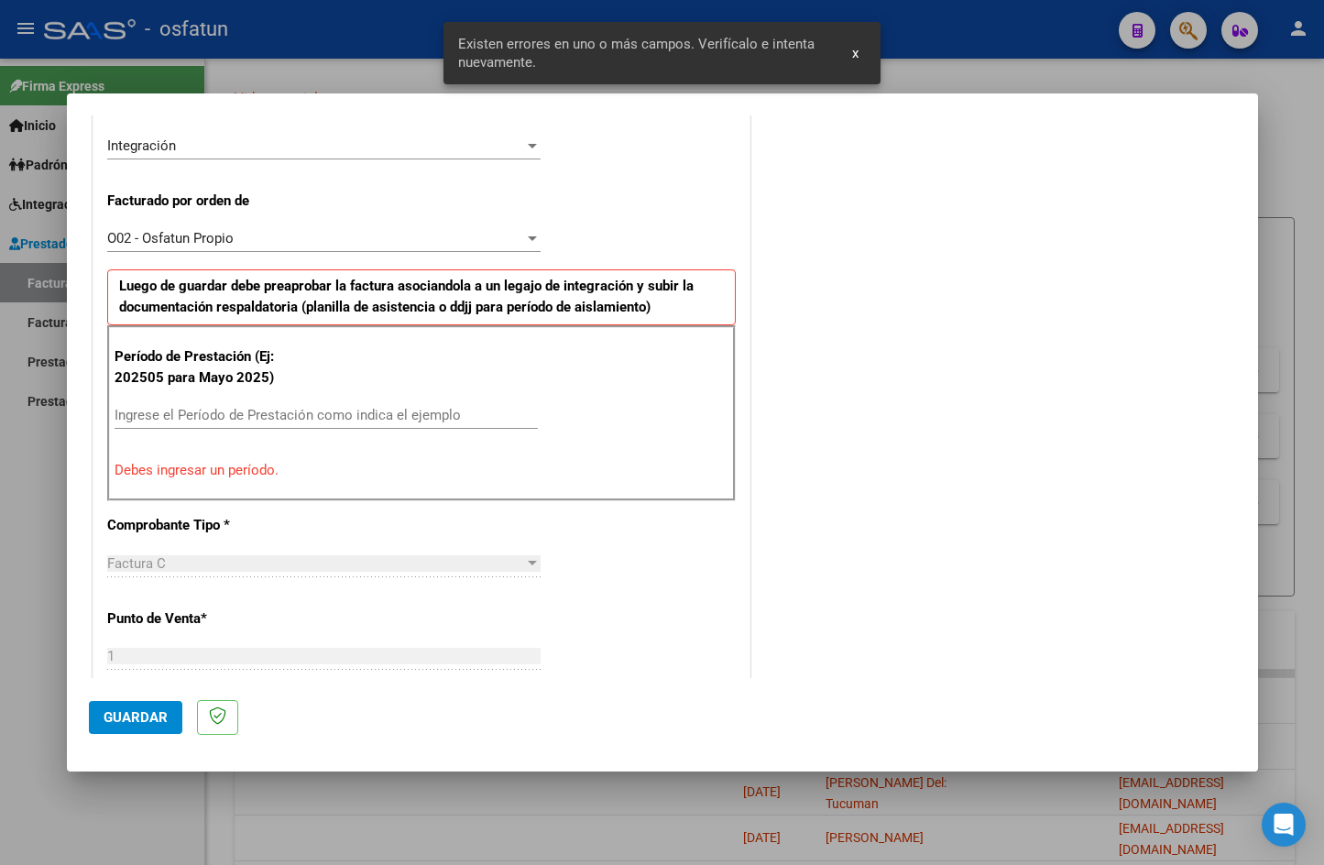
click at [258, 406] on div "Ingrese el Período de Prestación como indica el ejemplo" at bounding box center [326, 414] width 423 height 27
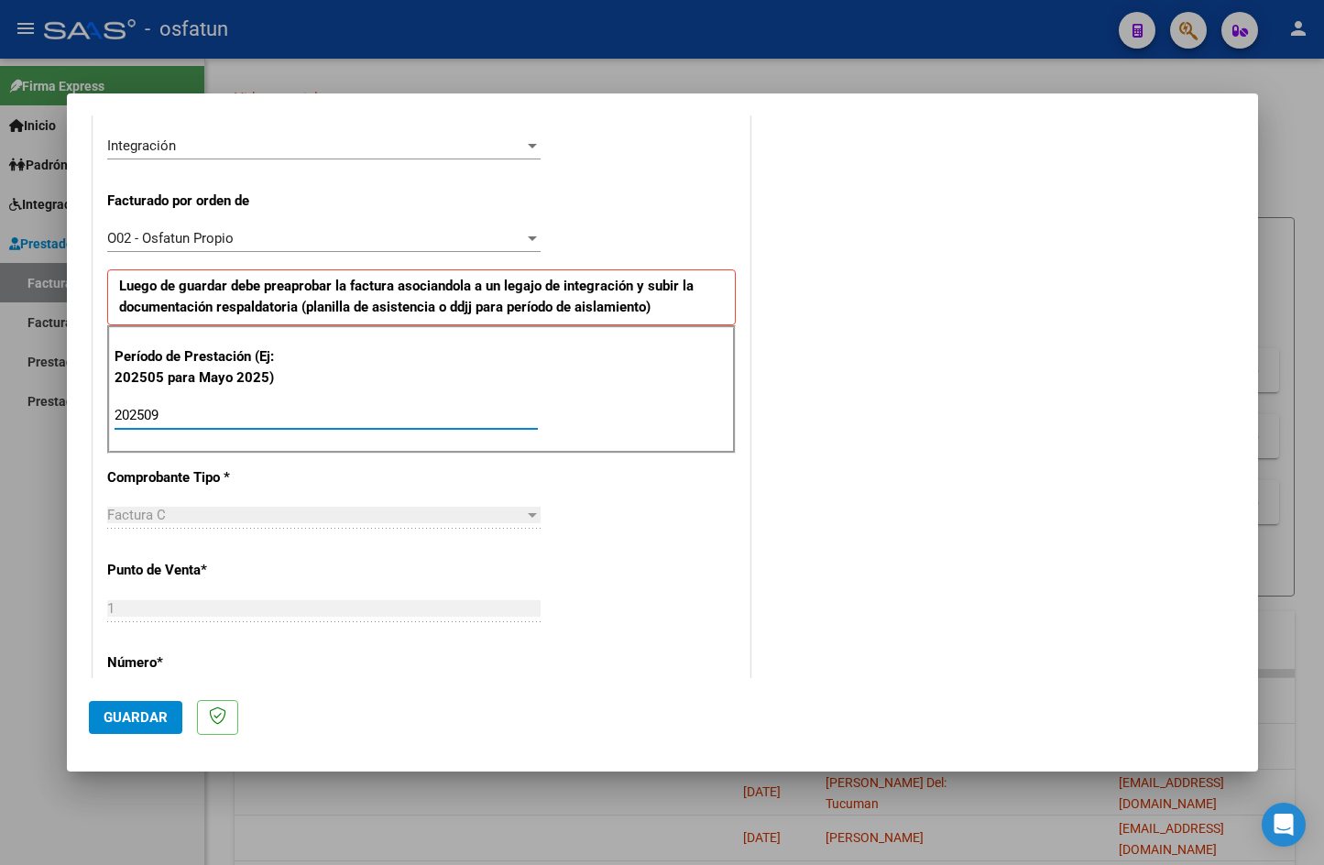
type input "202509"
click at [94, 727] on button "Guardar" at bounding box center [135, 717] width 93 height 33
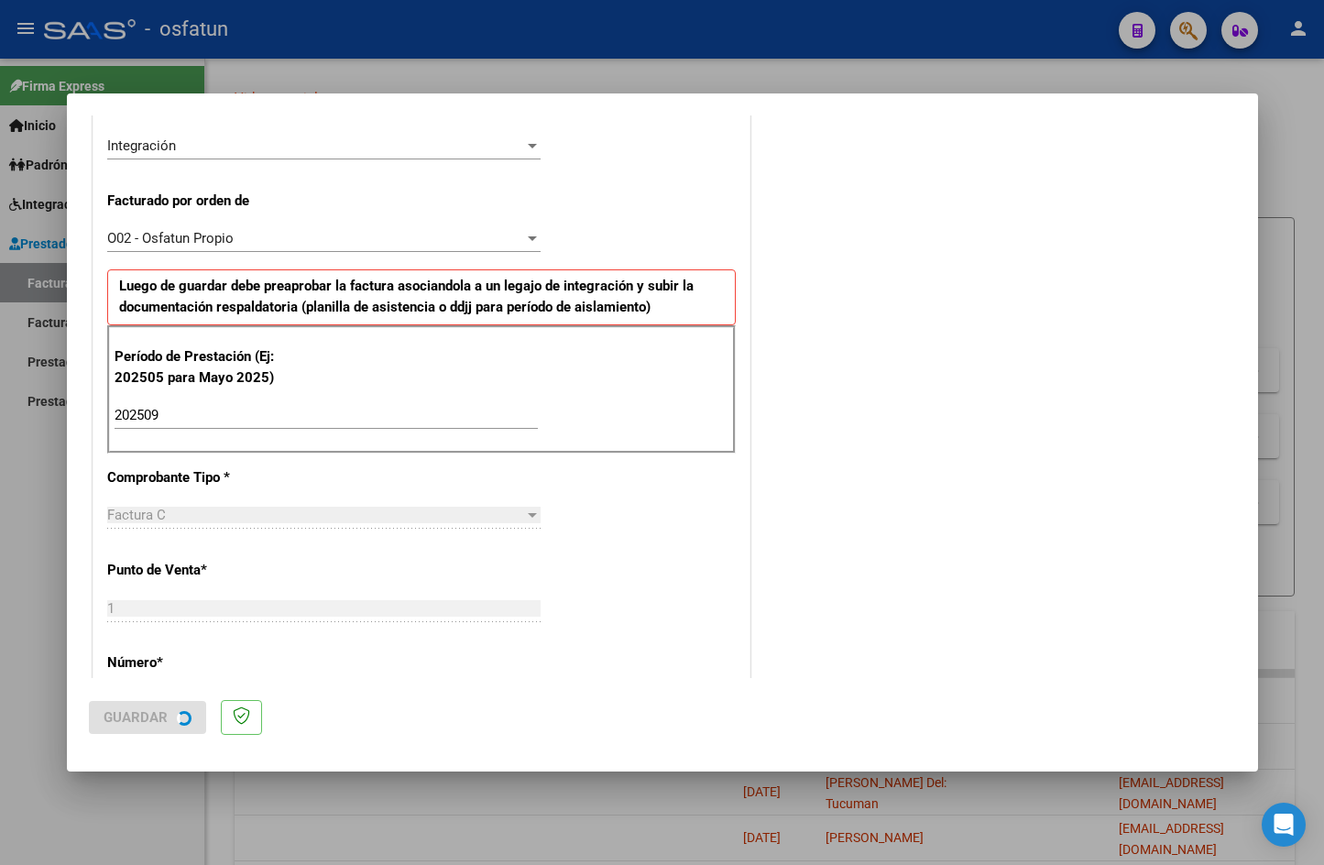
scroll to position [0, 0]
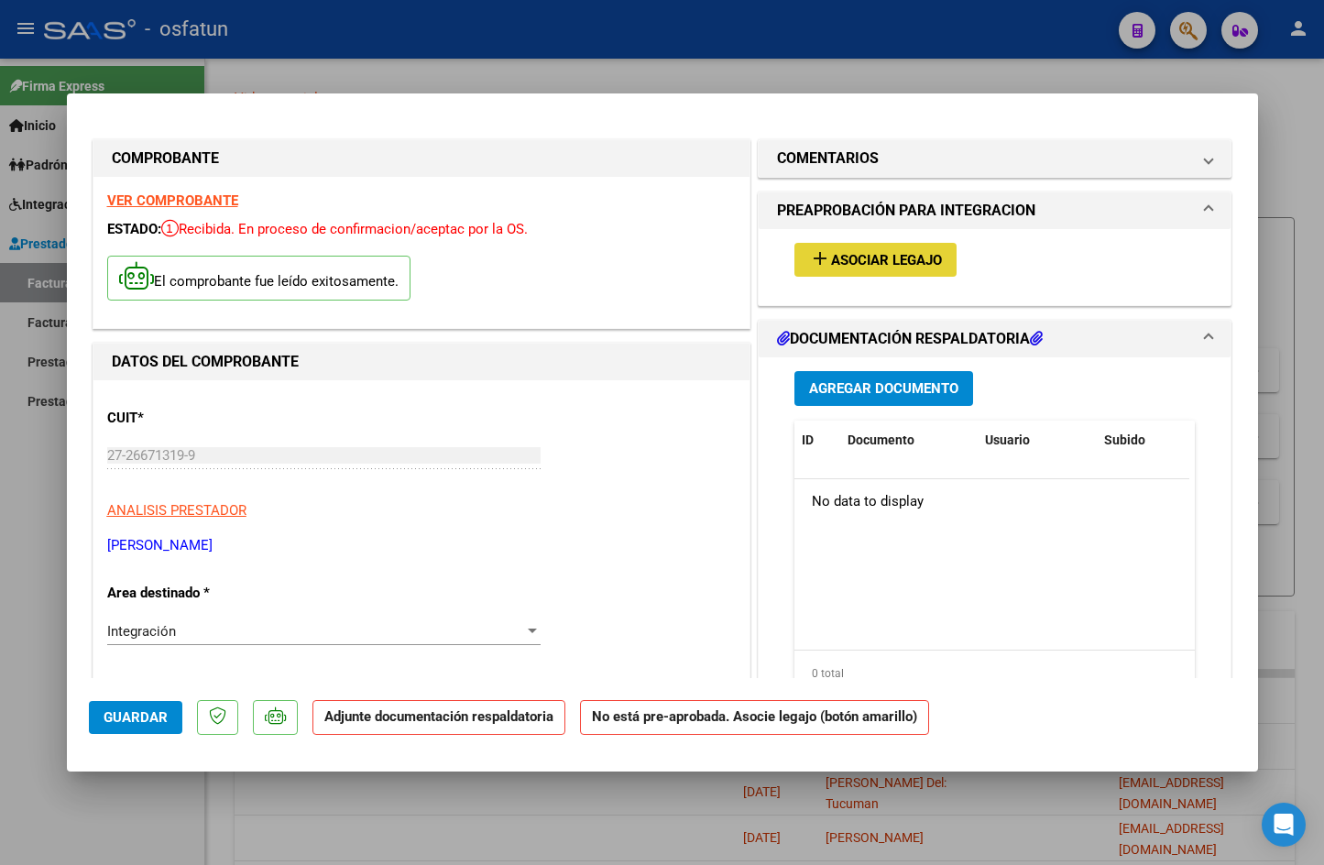
click at [867, 270] on button "add Asociar Legajo" at bounding box center [876, 260] width 162 height 34
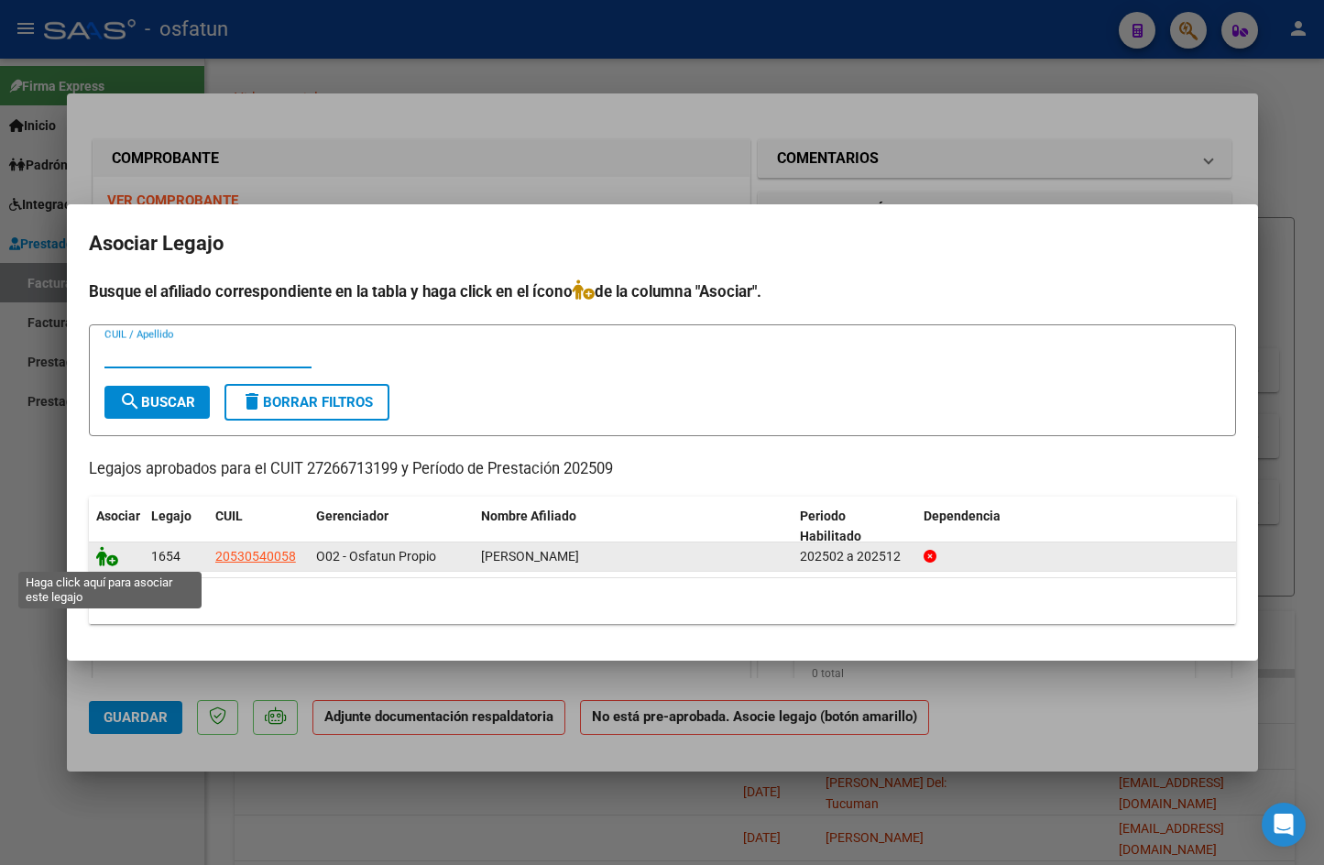
click at [111, 559] on icon at bounding box center [107, 556] width 22 height 20
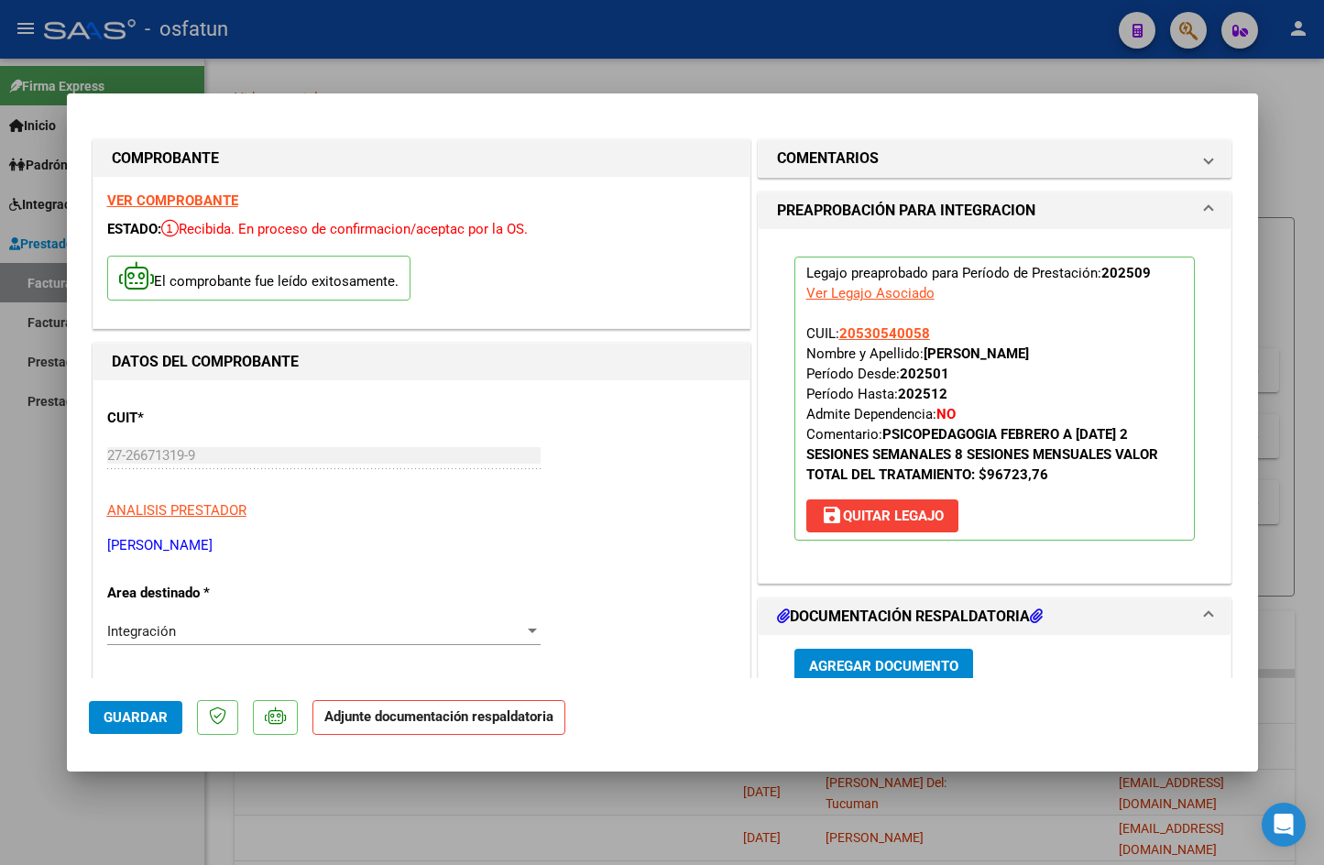
click at [915, 675] on button "Agregar Documento" at bounding box center [884, 666] width 179 height 34
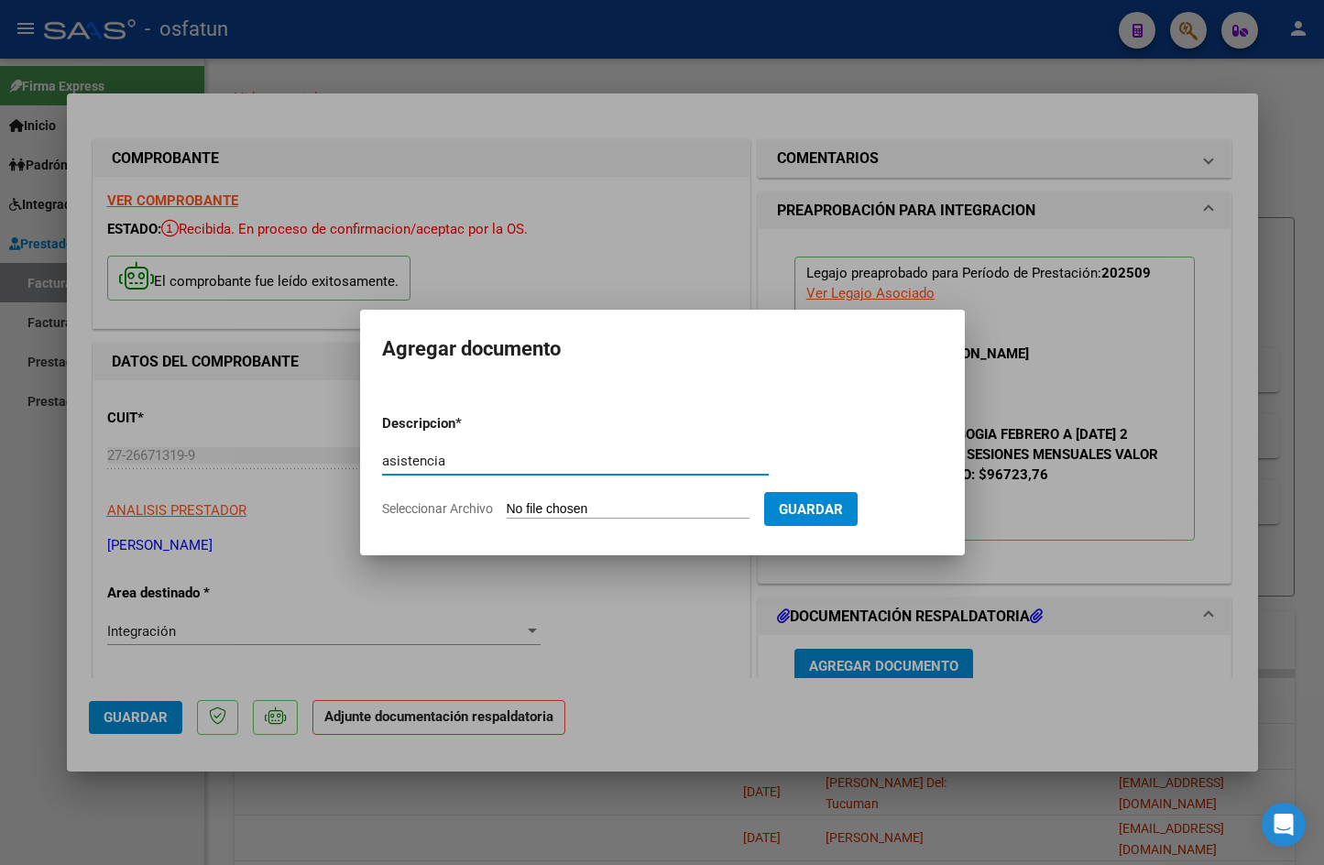
type input "asistencia"
click at [632, 495] on form "Descripcion * asistencia Escriba aquí una descripcion Seleccionar Archivo Guard…" at bounding box center [662, 467] width 561 height 134
click at [646, 501] on input "Seleccionar Archivo" at bounding box center [628, 509] width 243 height 17
type input "C:\fakepath\PLANILA SEPTIEMBRE KRYNSKI.pdf"
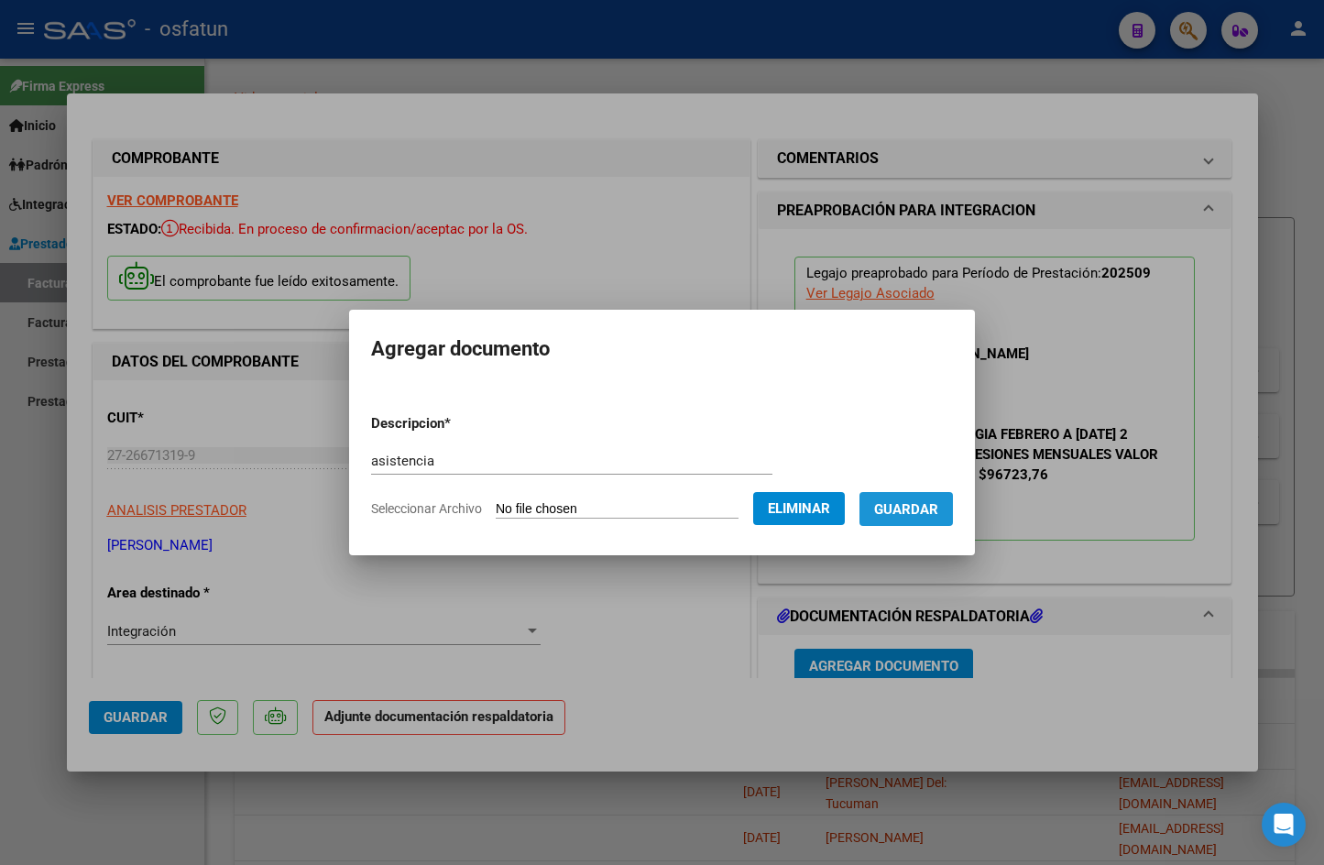
click at [903, 504] on span "Guardar" at bounding box center [906, 509] width 64 height 16
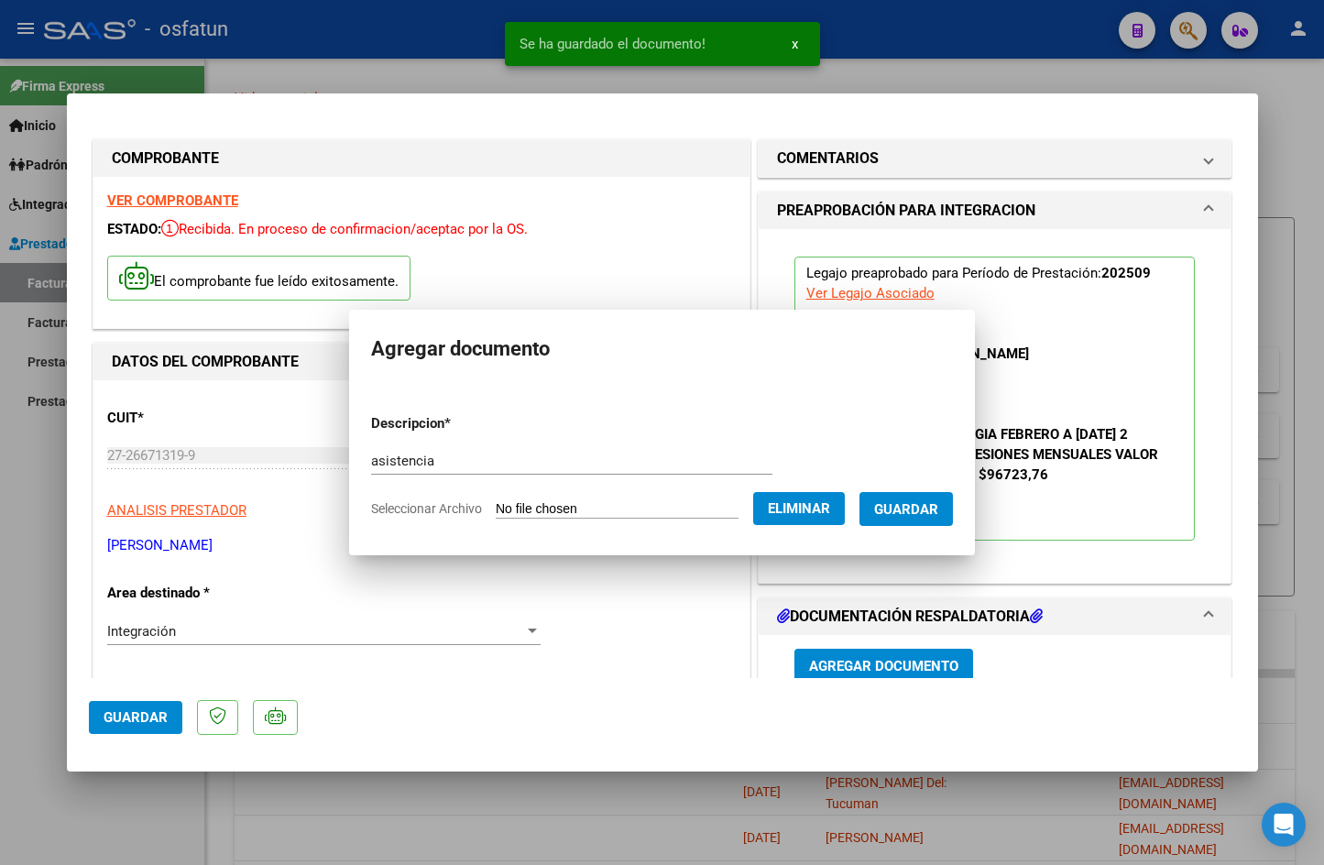
scroll to position [5, 0]
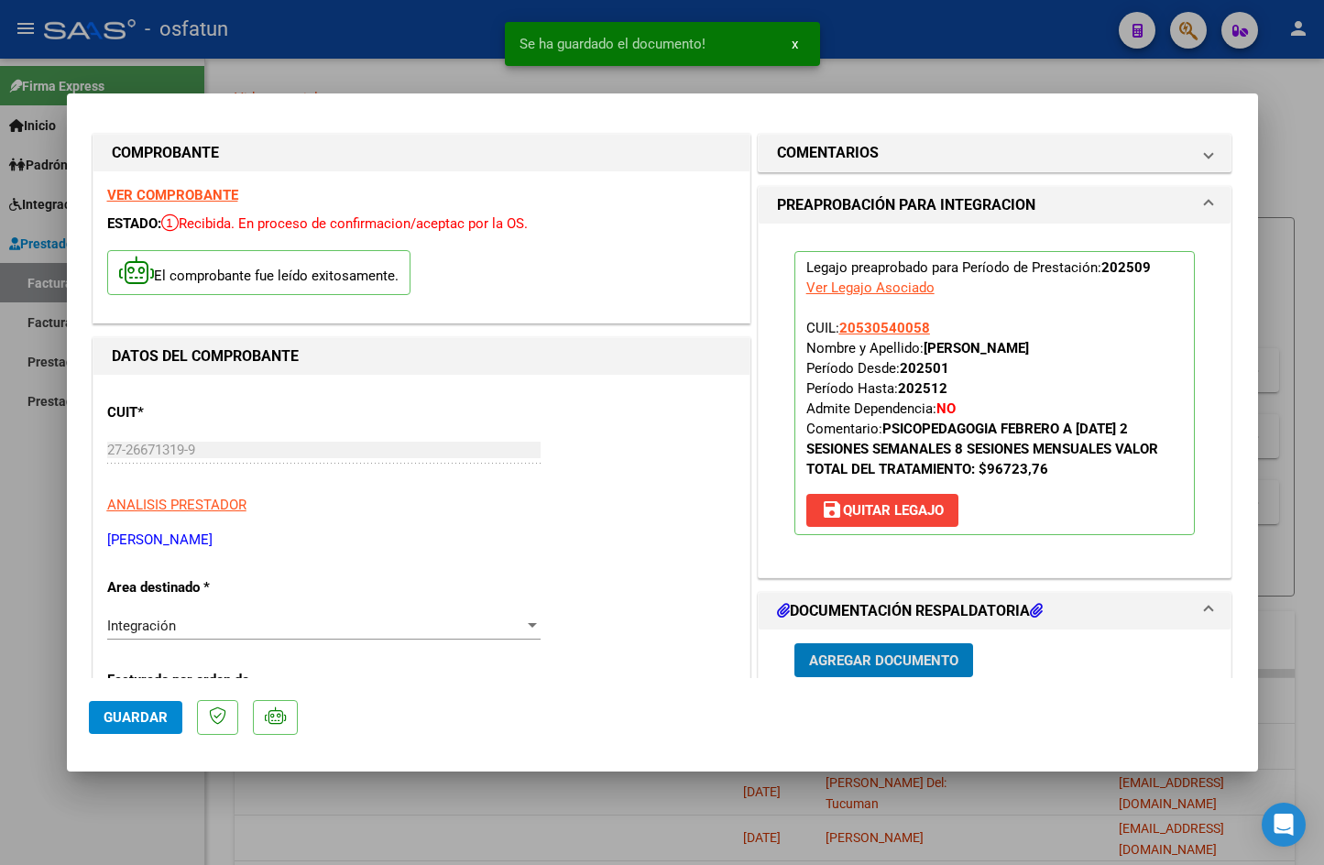
click at [118, 725] on span "Guardar" at bounding box center [136, 717] width 64 height 16
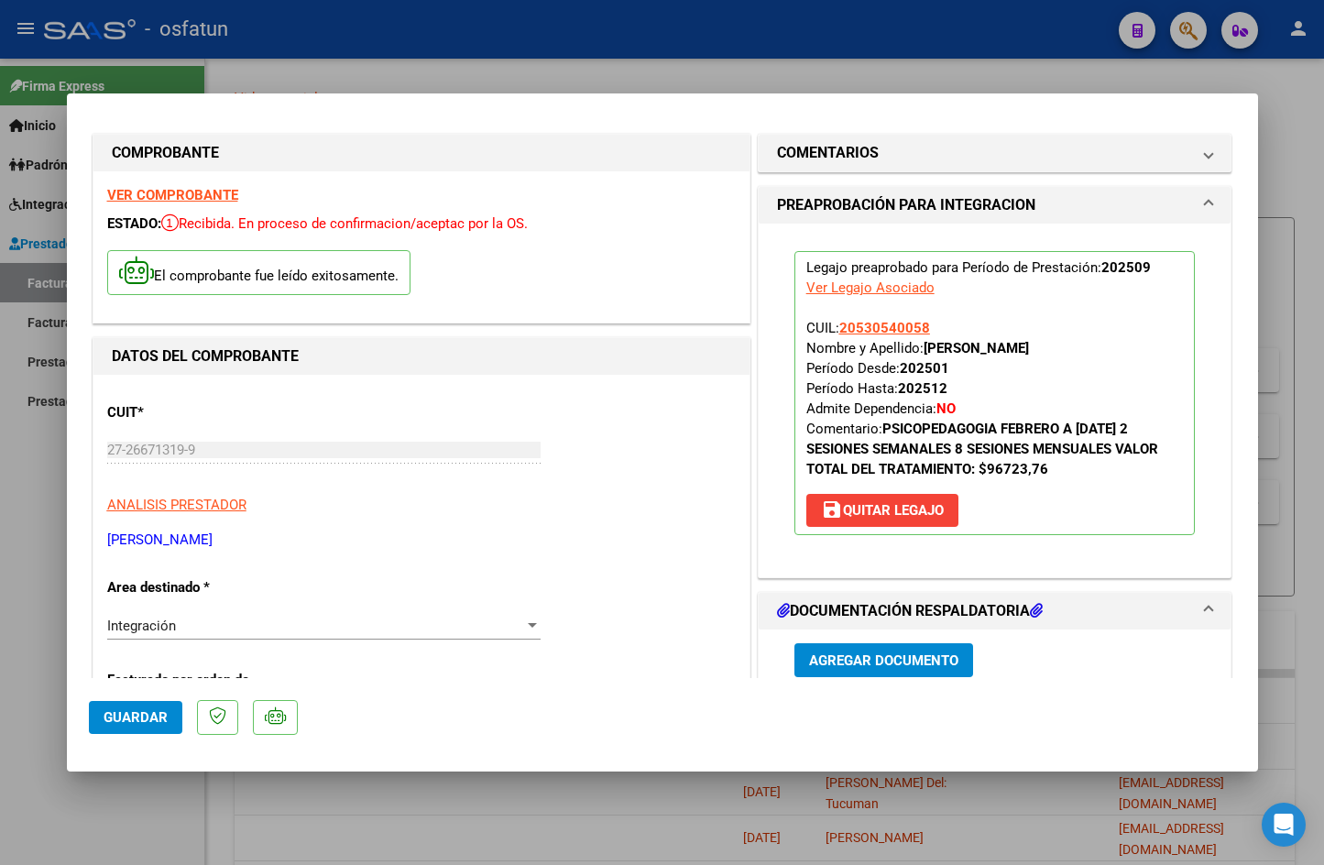
click at [1282, 157] on div at bounding box center [662, 432] width 1324 height 865
type input "$ 0,00"
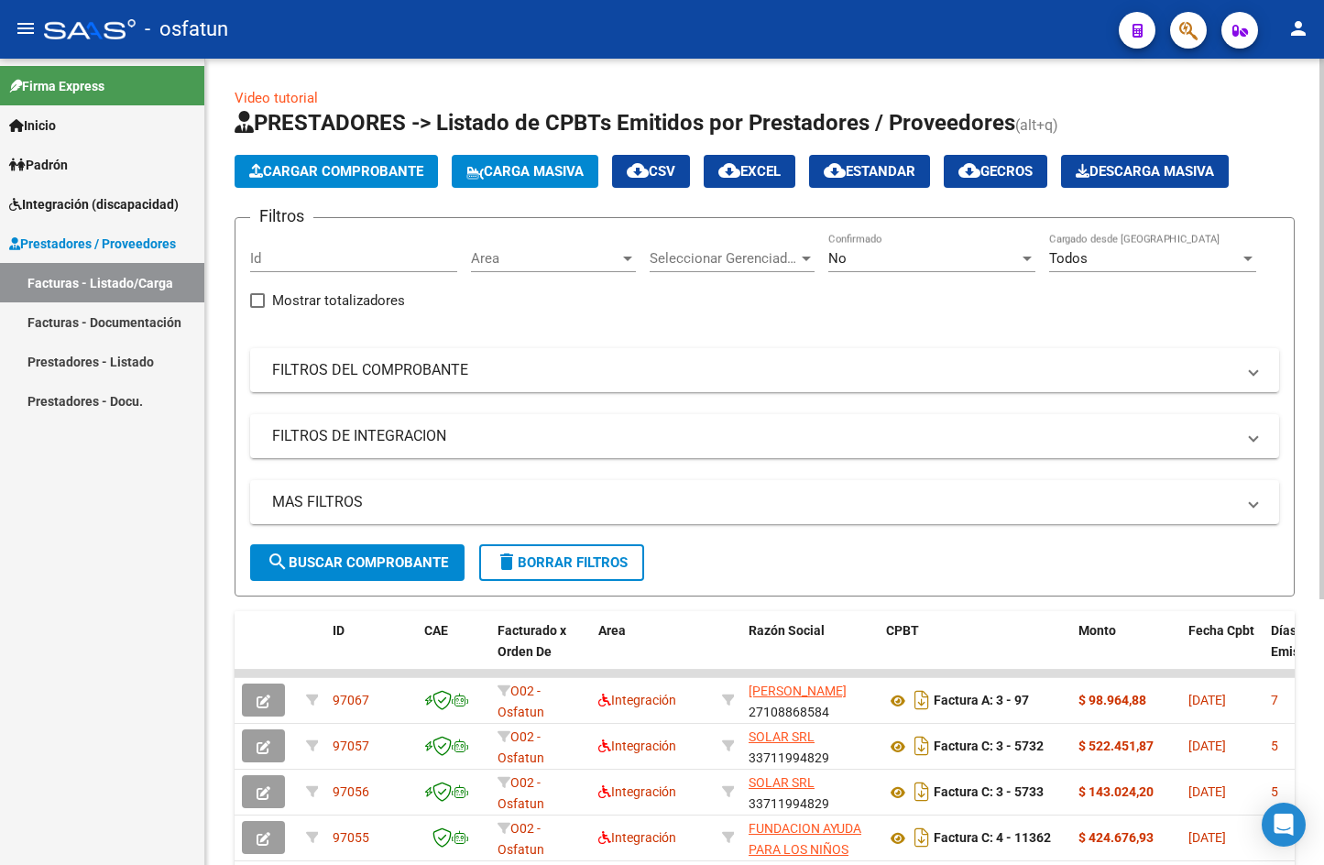
click at [363, 178] on span "Cargar Comprobante" at bounding box center [336, 171] width 174 height 16
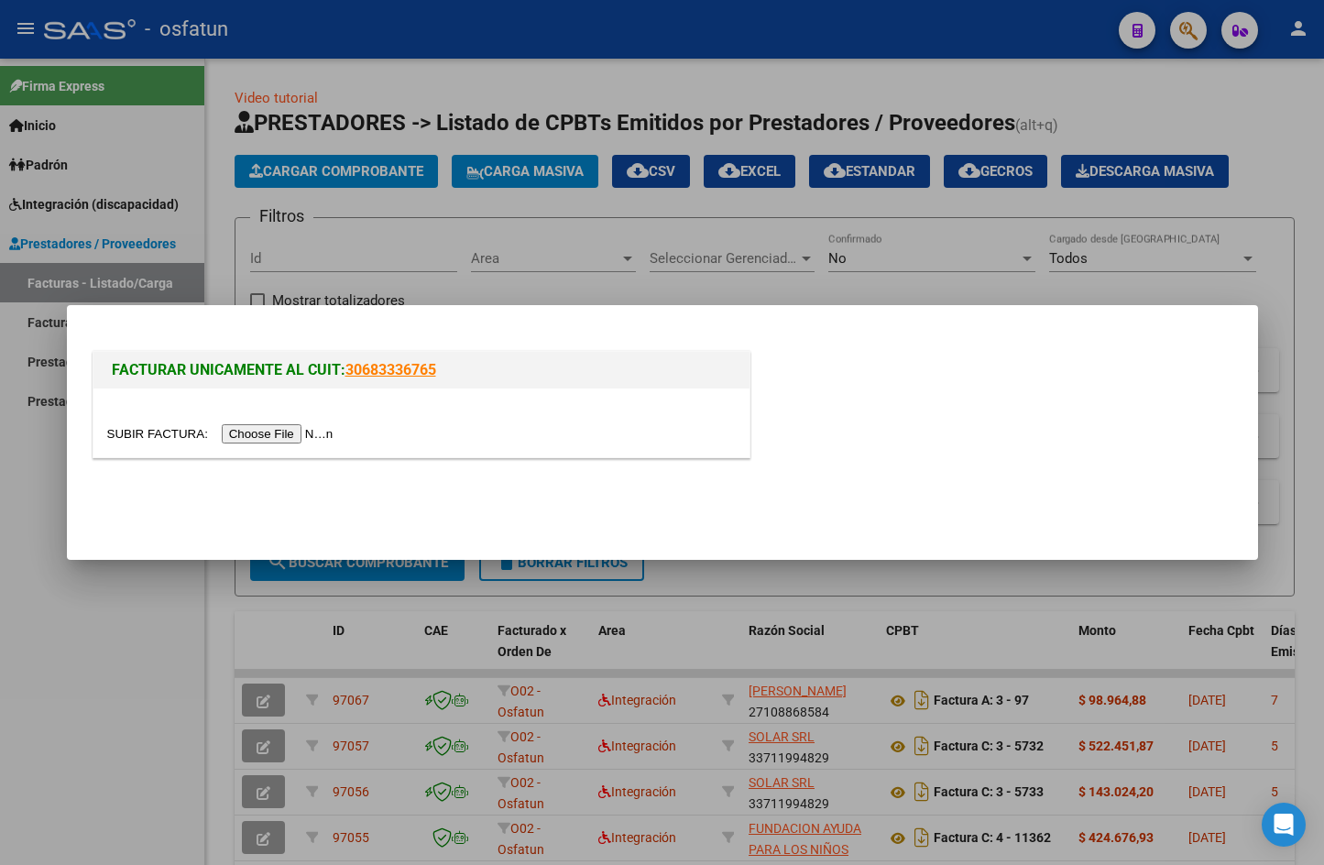
click at [266, 435] on input "file" at bounding box center [223, 433] width 232 height 19
click at [287, 429] on input "file" at bounding box center [223, 433] width 232 height 19
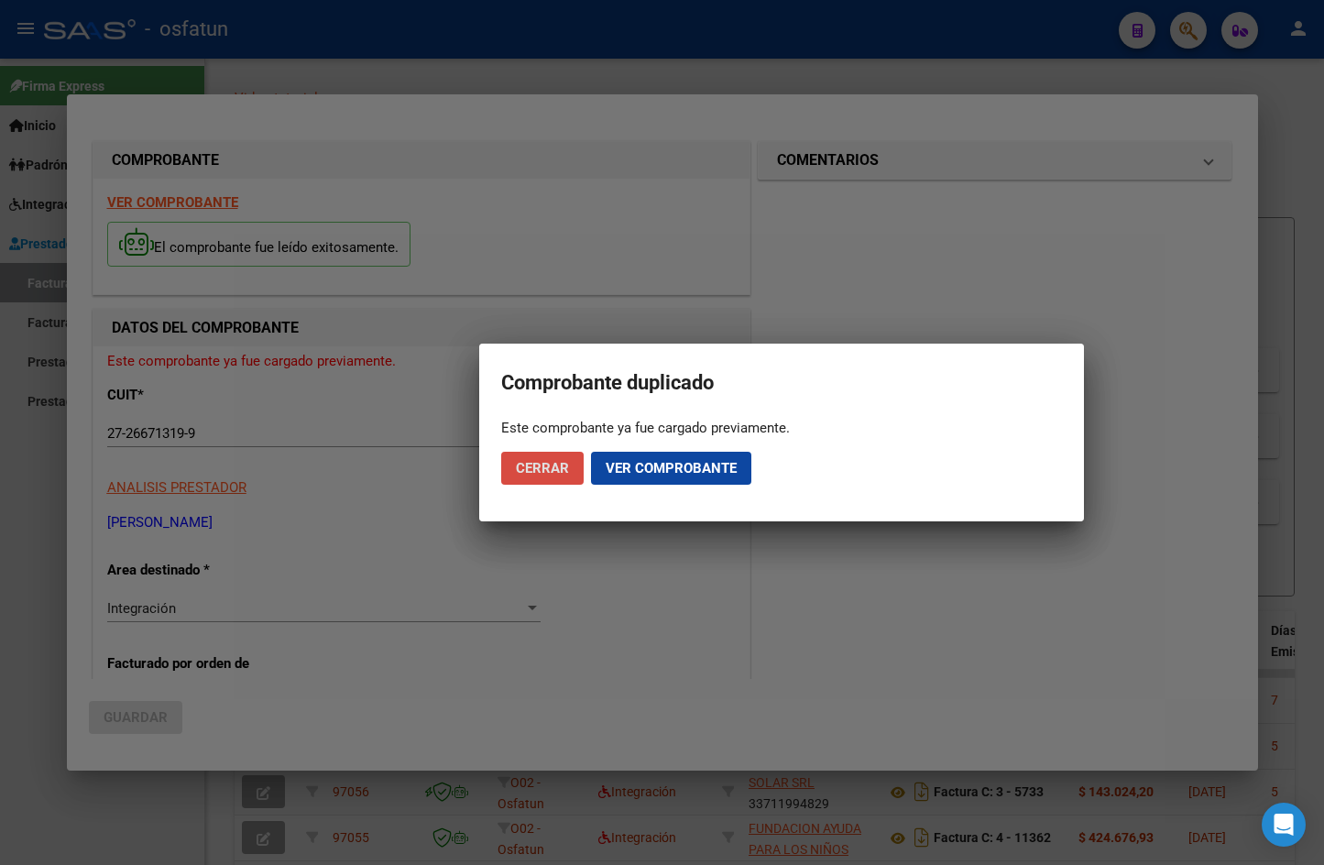
click at [560, 469] on span "Cerrar" at bounding box center [542, 468] width 53 height 16
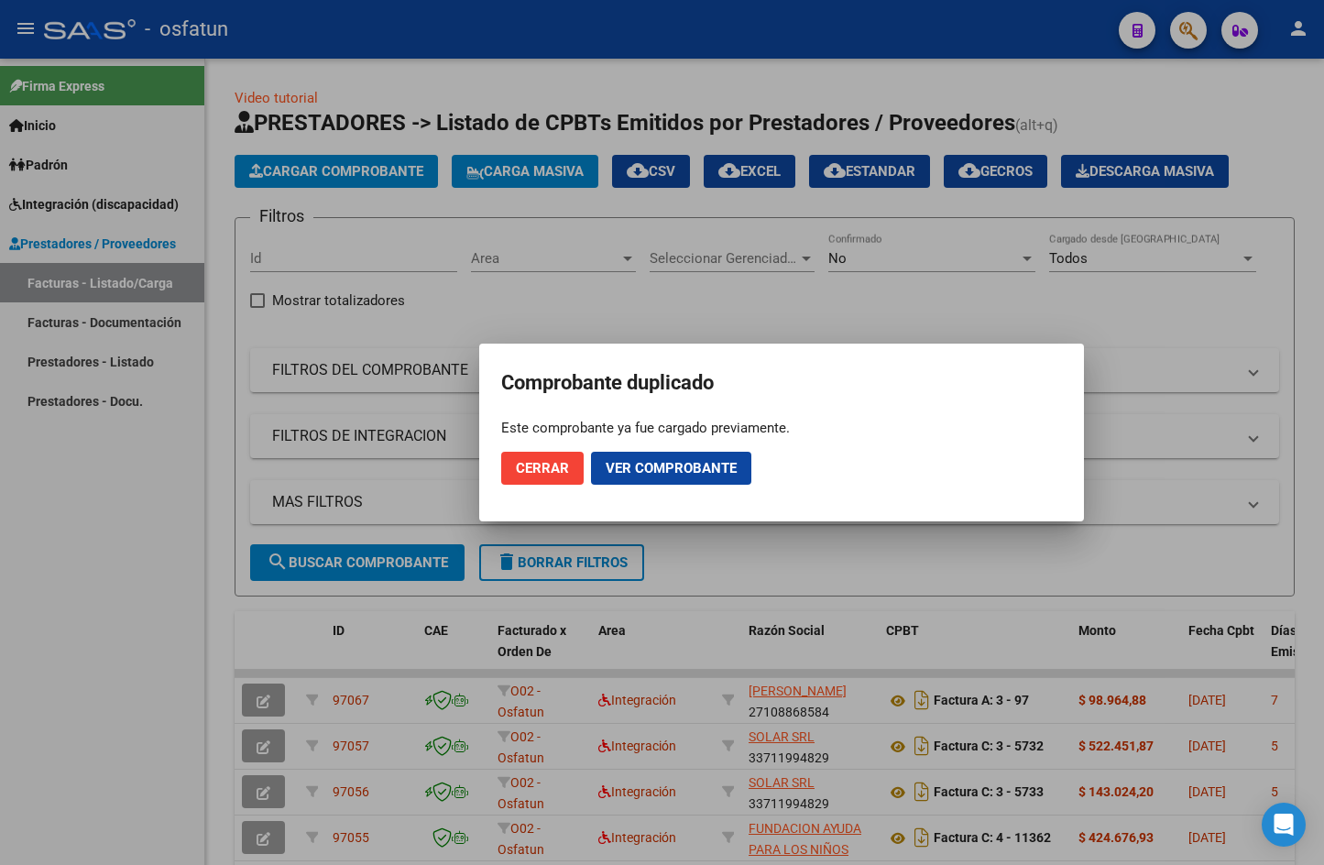
click at [563, 466] on span "Cerrar" at bounding box center [542, 468] width 53 height 16
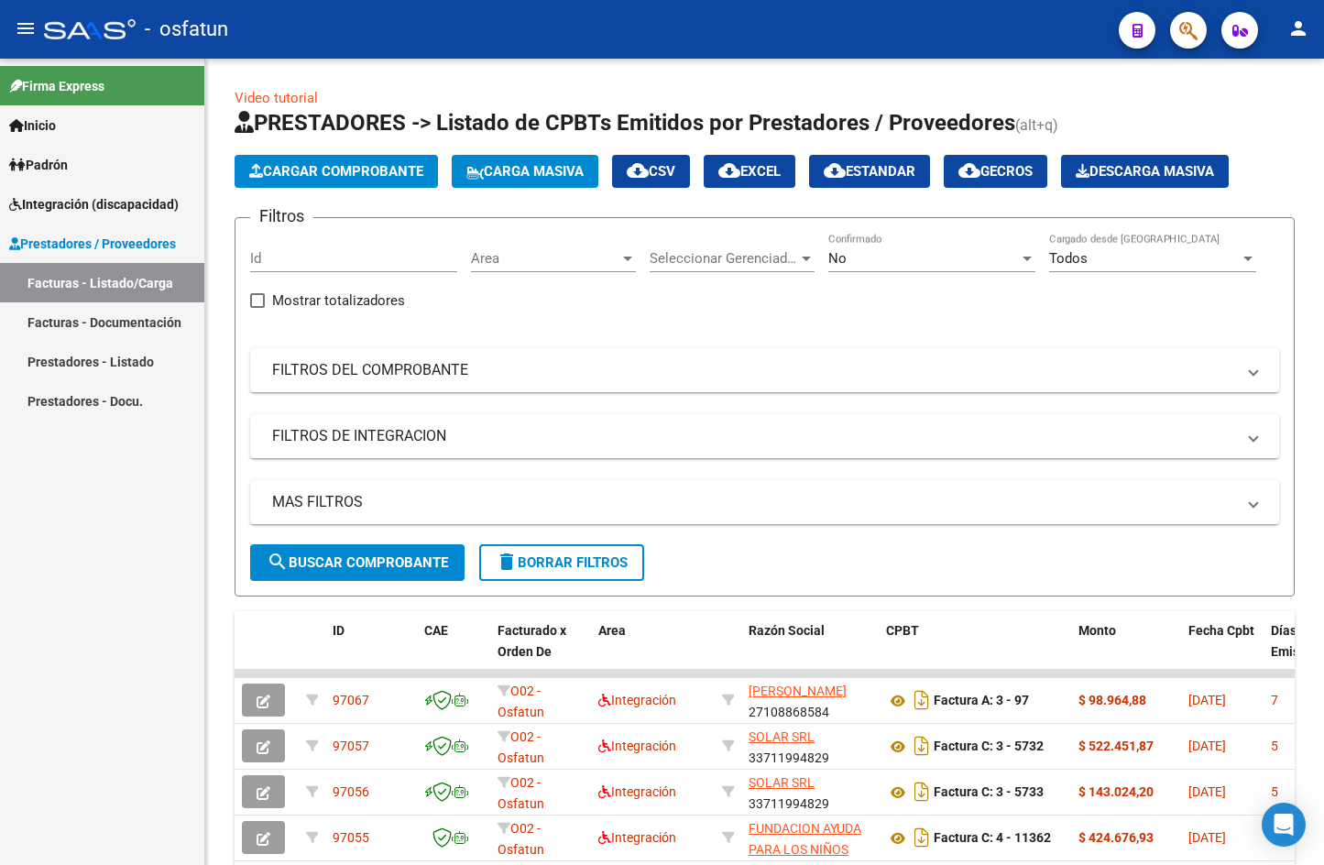
click at [111, 469] on div "Firma Express Inicio Calendario SSS Instructivos Contacto OS Padrón Análisis Af…" at bounding box center [102, 462] width 204 height 807
